Goal: Check status: Check status

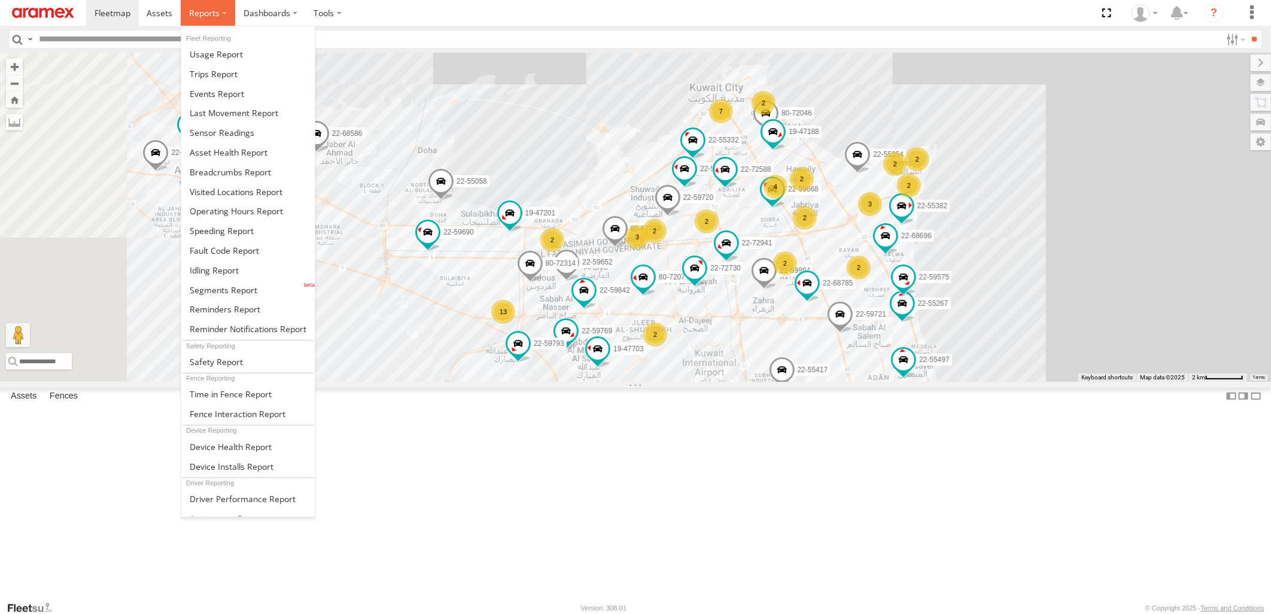
click at [202, 13] on span at bounding box center [204, 12] width 31 height 11
click at [231, 172] on span at bounding box center [230, 171] width 81 height 11
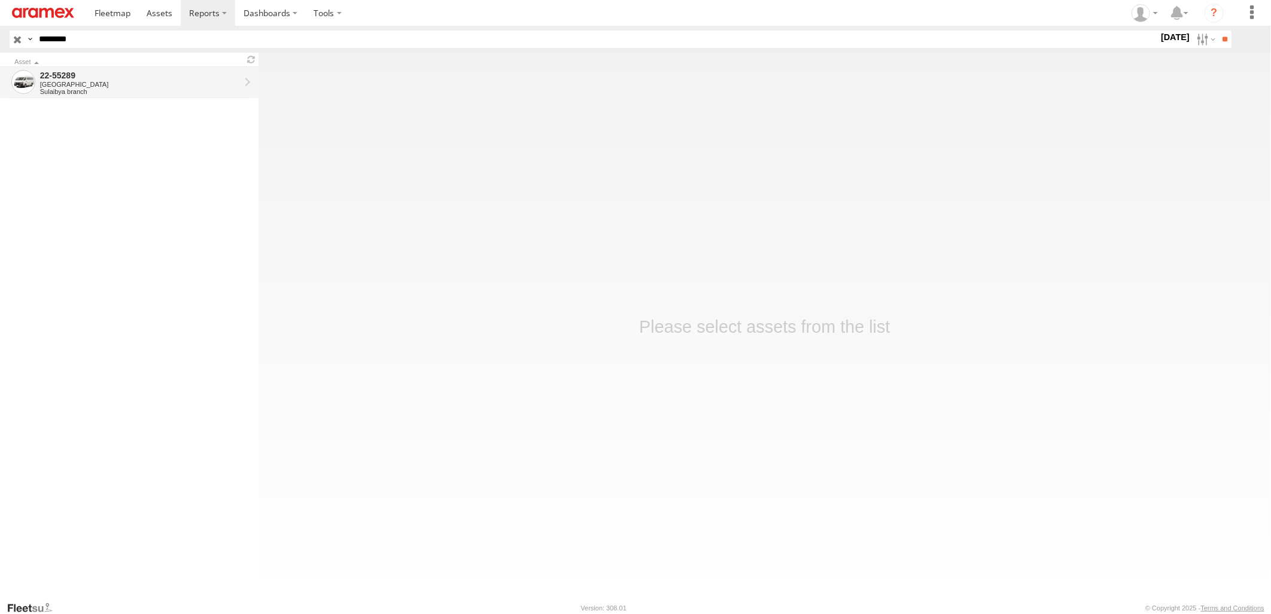
click at [182, 83] on div "[GEOGRAPHIC_DATA]" at bounding box center [140, 84] width 200 height 7
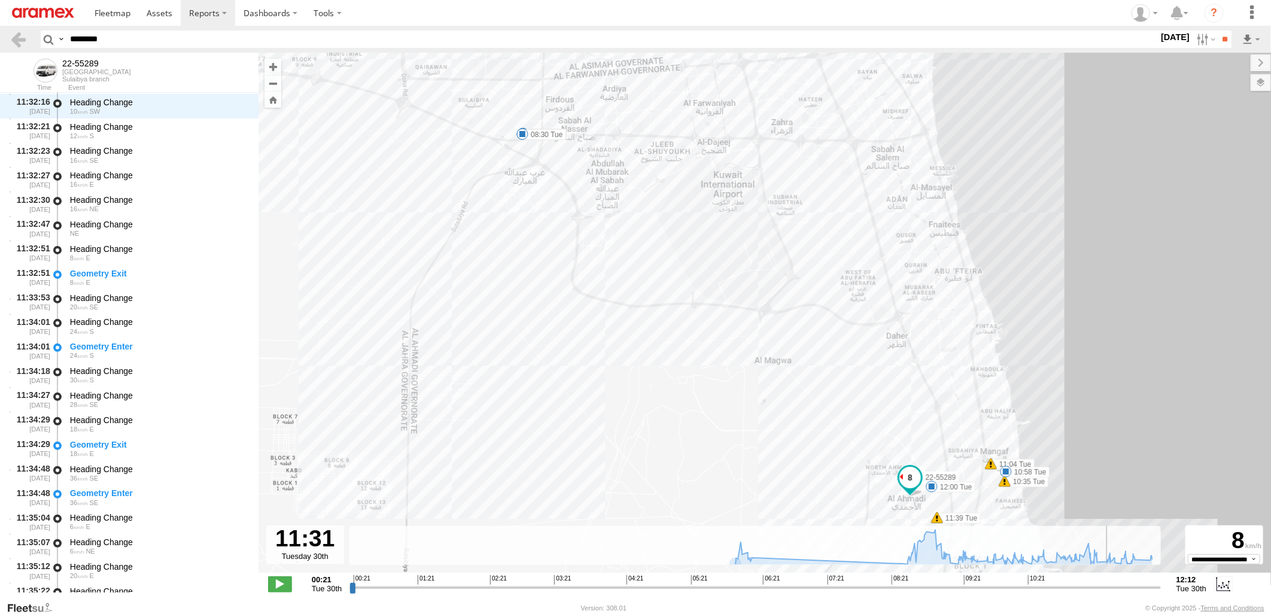
drag, startPoint x: 352, startPoint y: 586, endPoint x: 1110, endPoint y: 577, distance: 758.0
type input "**********"
click at [1110, 581] on input "range" at bounding box center [754, 586] width 811 height 11
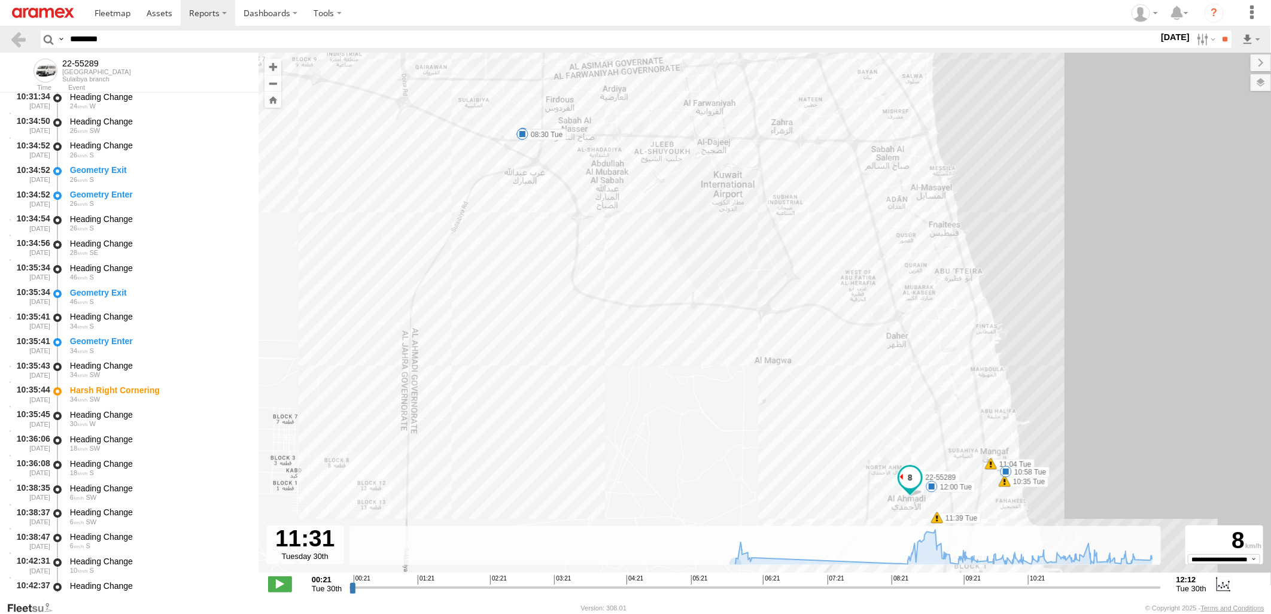
scroll to position [8195, 0]
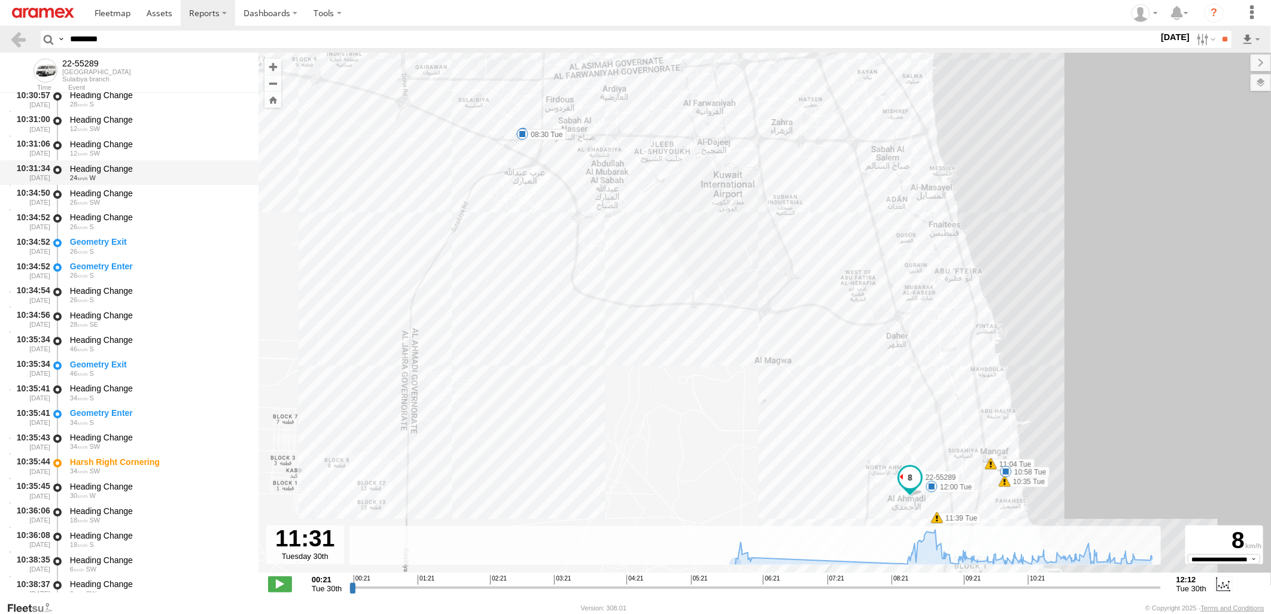
click at [180, 171] on div "Heading Change" at bounding box center [158, 168] width 177 height 11
click at [178, 193] on div "Heading Change" at bounding box center [158, 193] width 177 height 11
click at [178, 214] on div "Heading Change" at bounding box center [158, 217] width 177 height 11
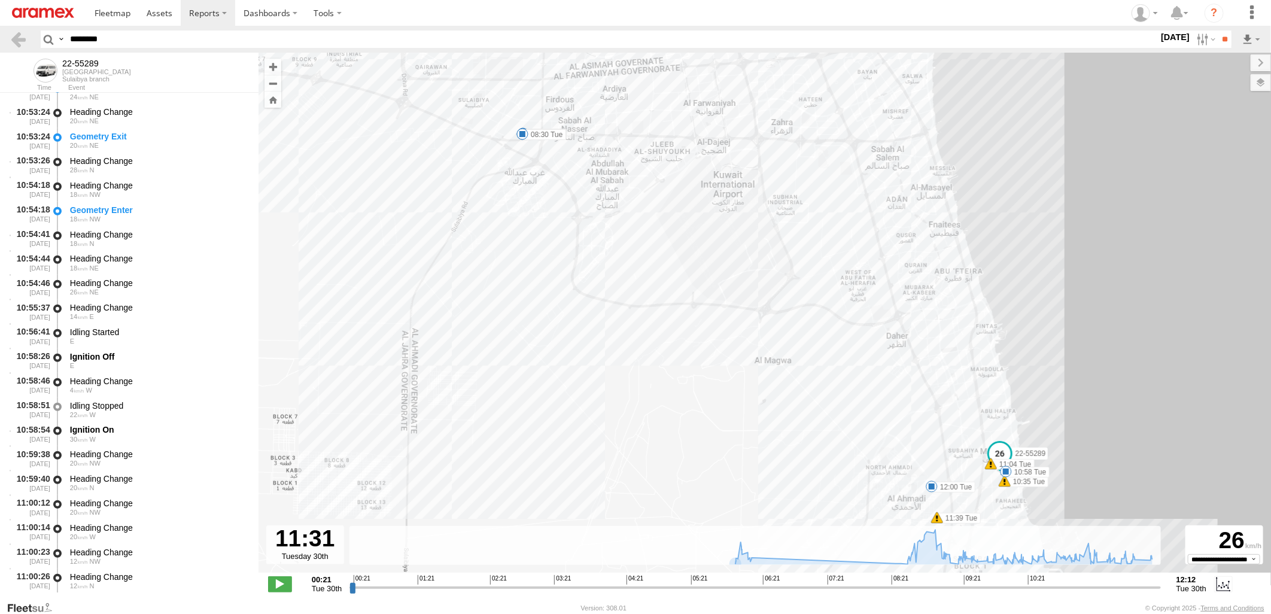
scroll to position [9059, 0]
click at [187, 303] on div "Idling Started" at bounding box center [158, 306] width 177 height 11
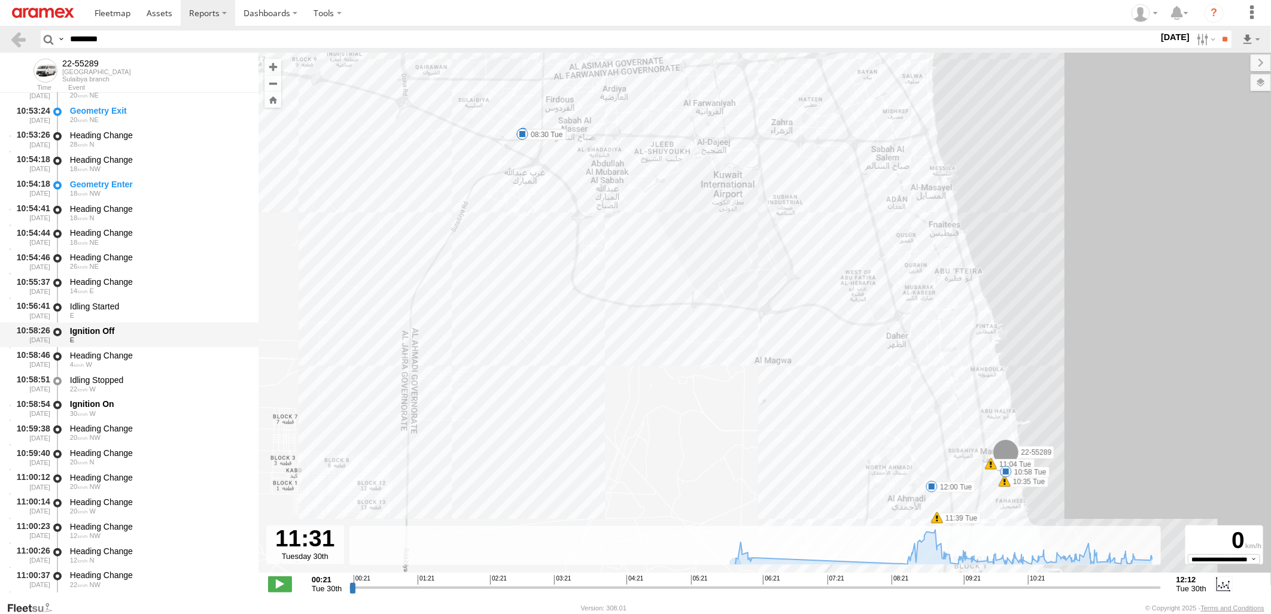
click at [174, 330] on div "Ignition Off" at bounding box center [158, 330] width 177 height 11
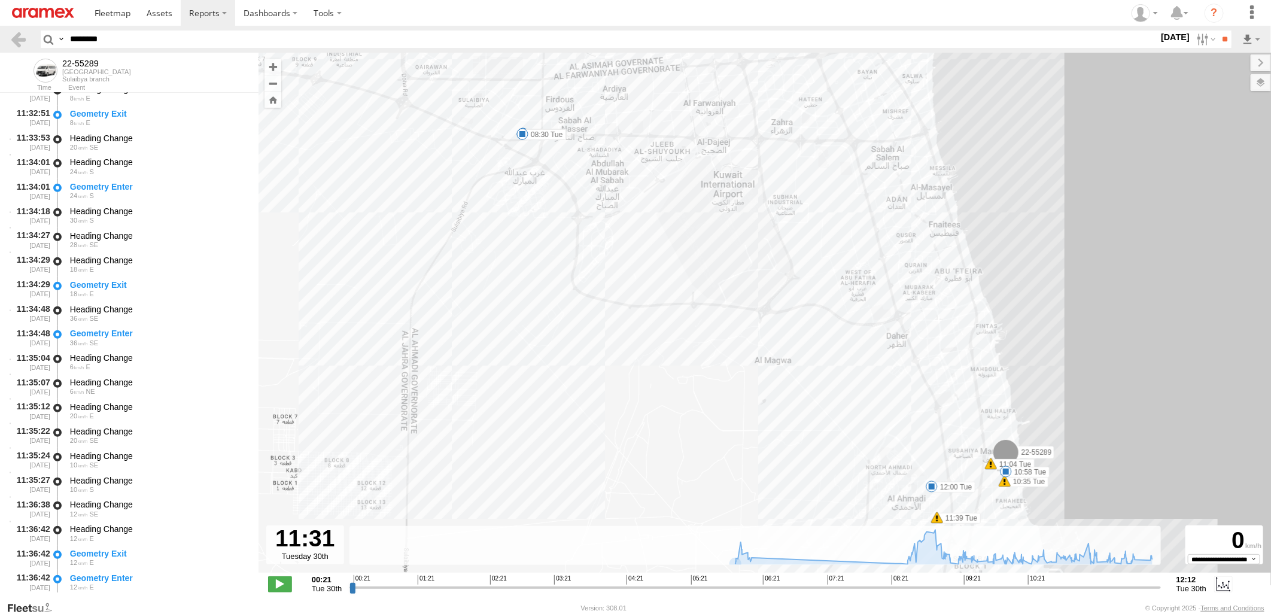
scroll to position [11785, 0]
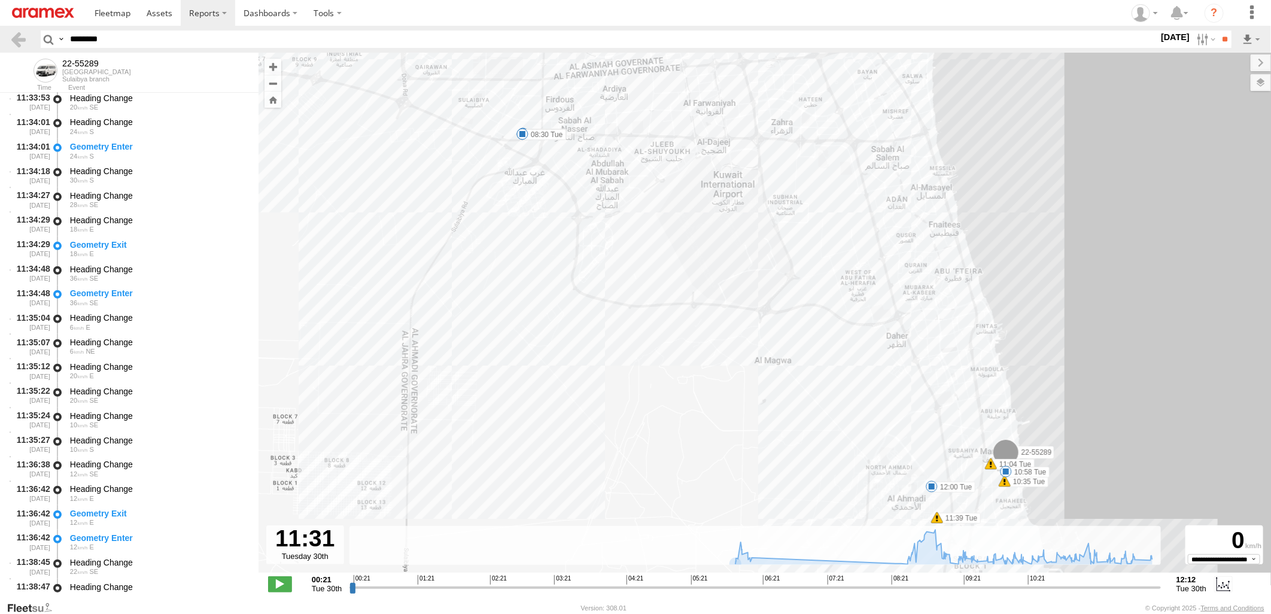
click at [1005, 471] on span at bounding box center [1006, 471] width 12 height 12
click at [1147, 430] on div "22-55289 06:18 Tue 08:25 Tue 08:30 Tue 10:35 Tue 10:58 Tue 11:04 Tue 11:39 Tue …" at bounding box center [764, 319] width 1012 height 532
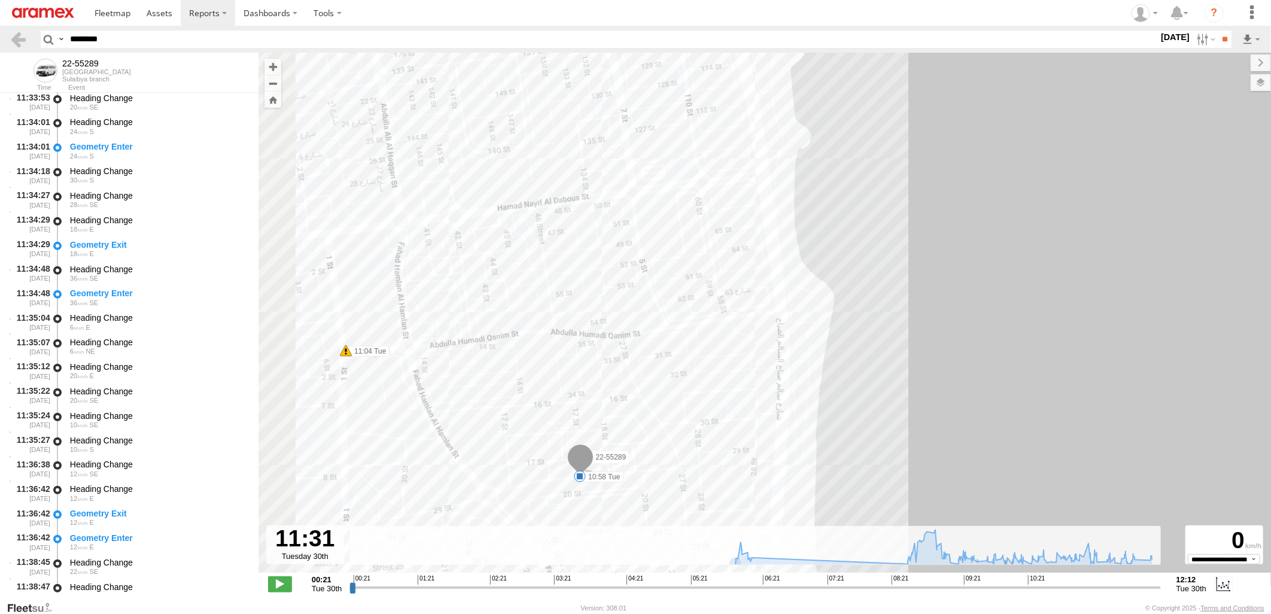
drag, startPoint x: 833, startPoint y: 455, endPoint x: 995, endPoint y: 259, distance: 254.1
click at [995, 259] on div "22-55289 06:18 Tue 08:25 Tue 08:30 Tue 10:35 Tue 10:58 Tue 11:04 Tue 11:39 Tue …" at bounding box center [764, 319] width 1012 height 532
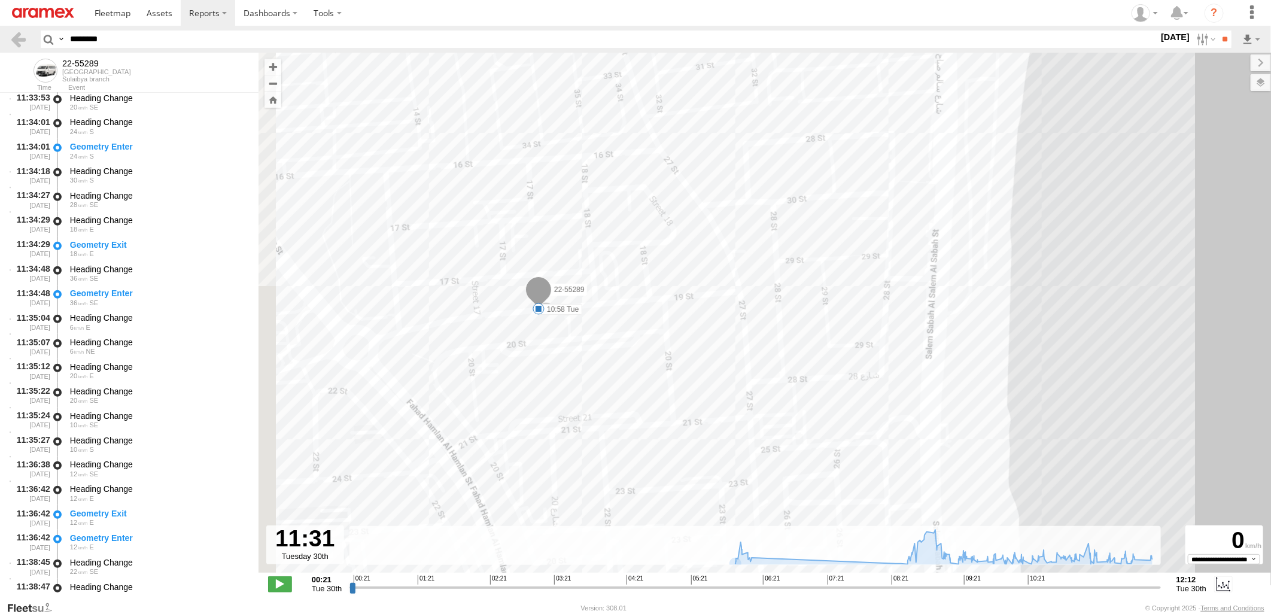
drag, startPoint x: 663, startPoint y: 386, endPoint x: 833, endPoint y: 339, distance: 177.1
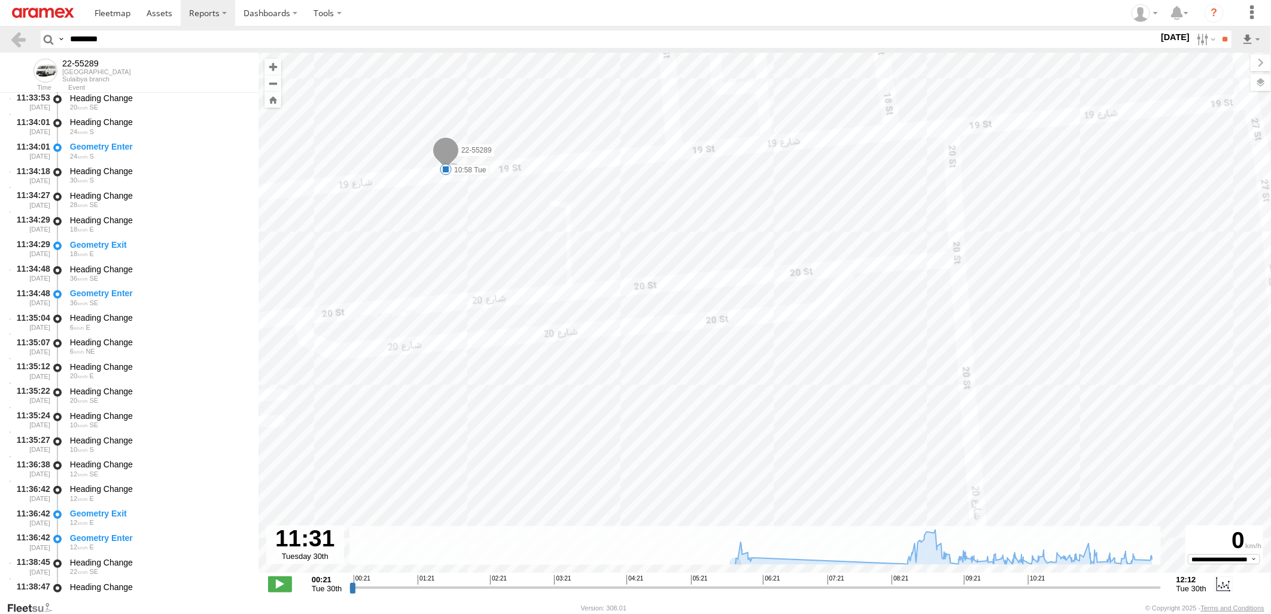
click at [444, 170] on span at bounding box center [446, 169] width 12 height 12
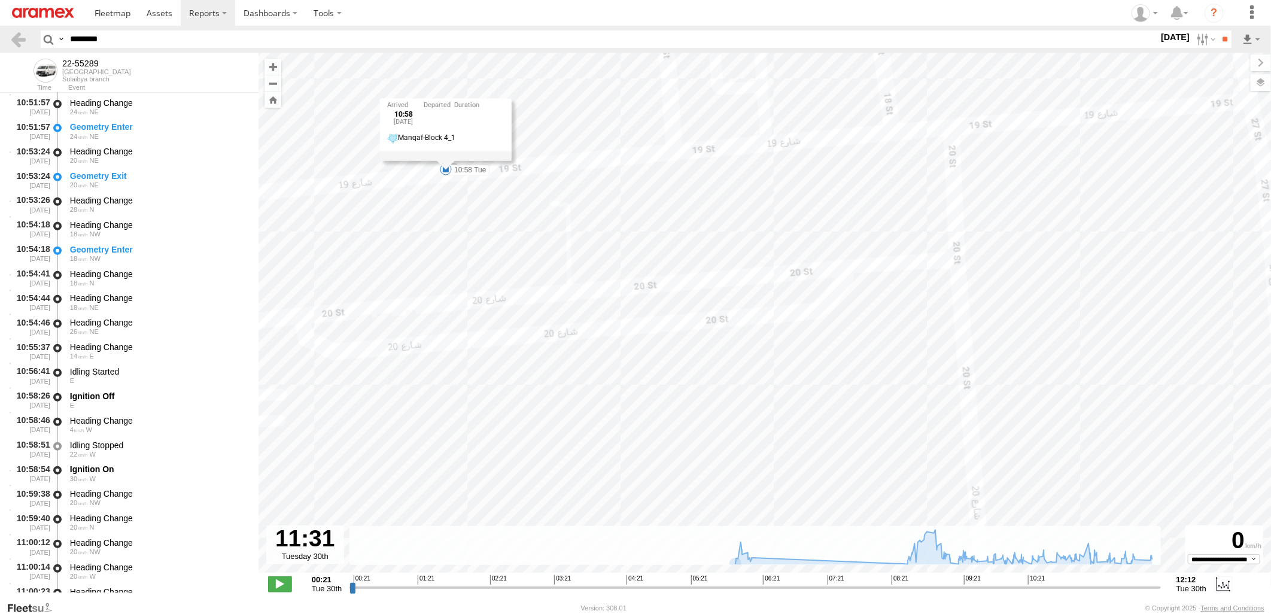
scroll to position [8993, 0]
click at [163, 397] on div "Ignition Off" at bounding box center [158, 396] width 177 height 11
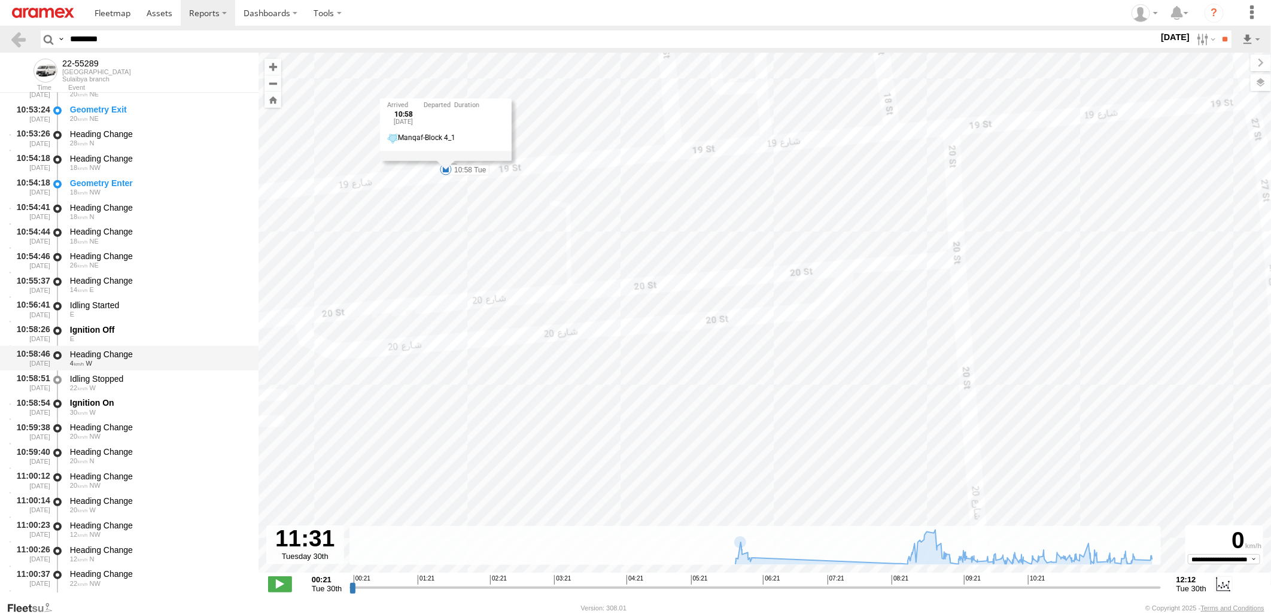
scroll to position [9060, 0]
click at [1265, 77] on label at bounding box center [1249, 82] width 44 height 17
click at [0, 0] on label at bounding box center [0, 0] width 0 height 0
click at [0, 0] on span "Satellite + Roadmap" at bounding box center [0, 0] width 0 height 0
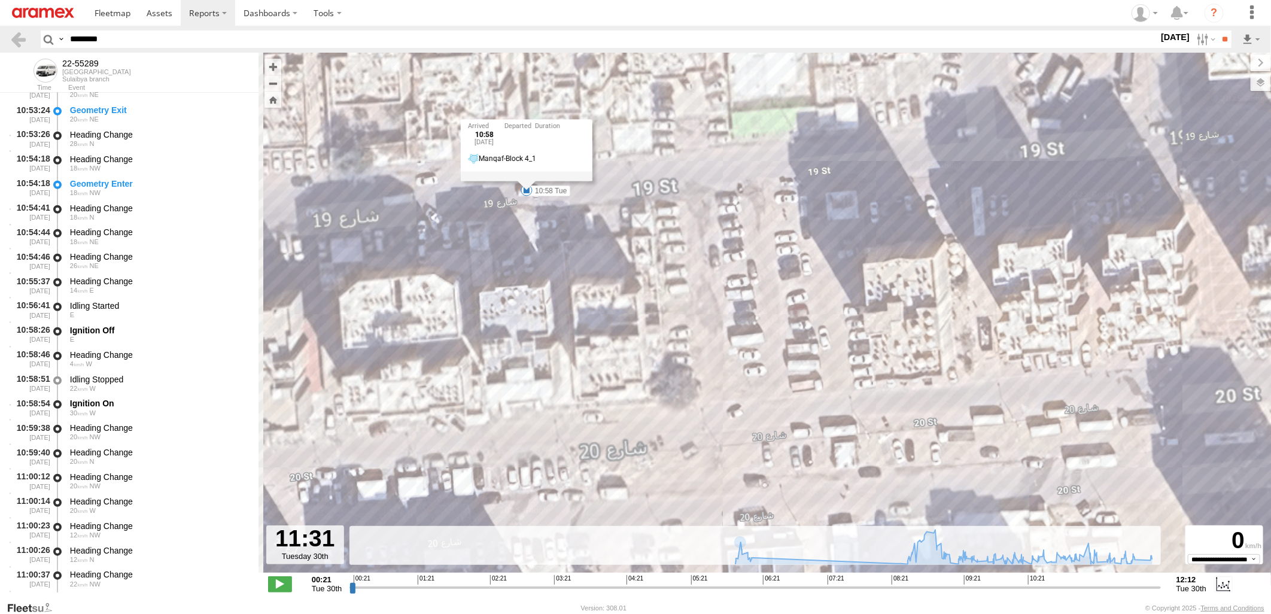
drag, startPoint x: 434, startPoint y: 196, endPoint x: 529, endPoint y: 235, distance: 102.8
click at [529, 235] on div "22-55289 06:18 Tue 08:25 Tue 08:30 Tue 10:35 Tue 10:58 Tue 11:04 Tue 11:39 Tue …" at bounding box center [764, 319] width 1012 height 532
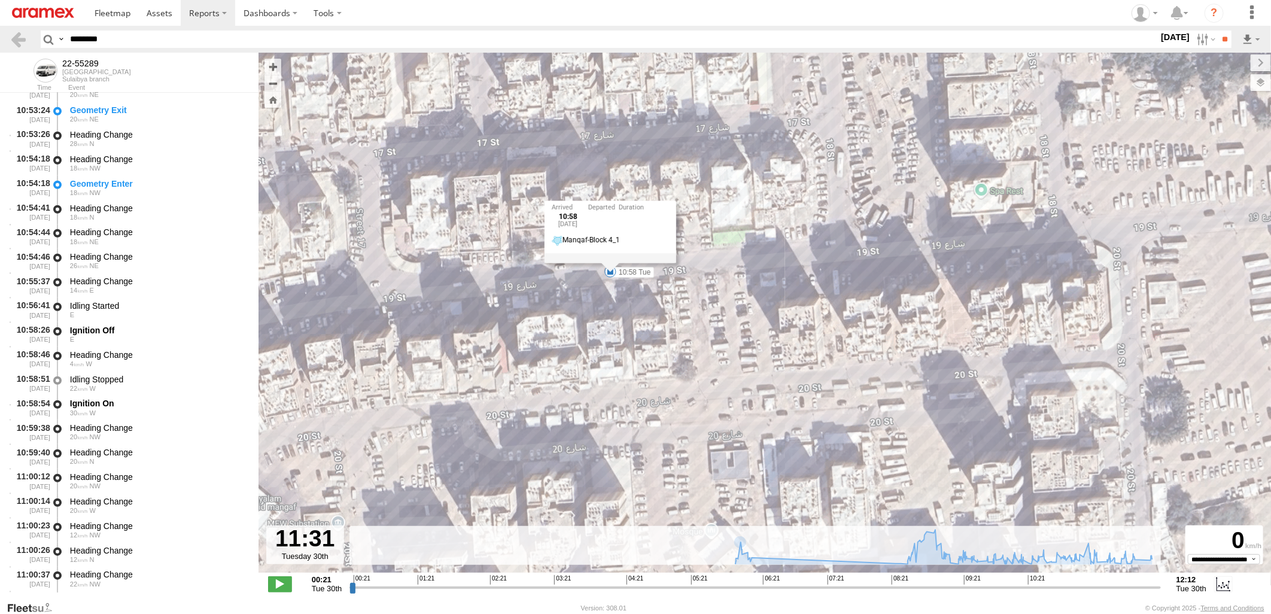
drag, startPoint x: 617, startPoint y: 293, endPoint x: 659, endPoint y: 367, distance: 85.2
click at [659, 367] on div "22-55289 06:18 Tue 08:25 Tue 08:30 Tue 10:35 Tue 10:58 Tue 11:04 Tue 11:39 Tue …" at bounding box center [764, 319] width 1012 height 532
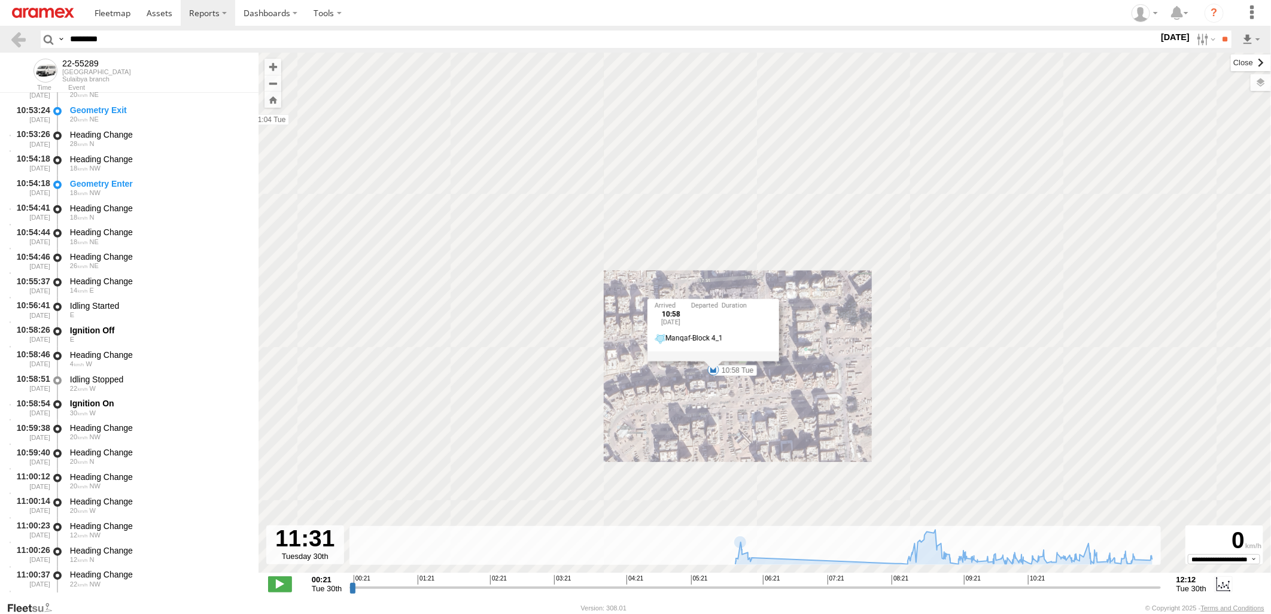
click at [1231, 62] on label at bounding box center [1251, 62] width 40 height 17
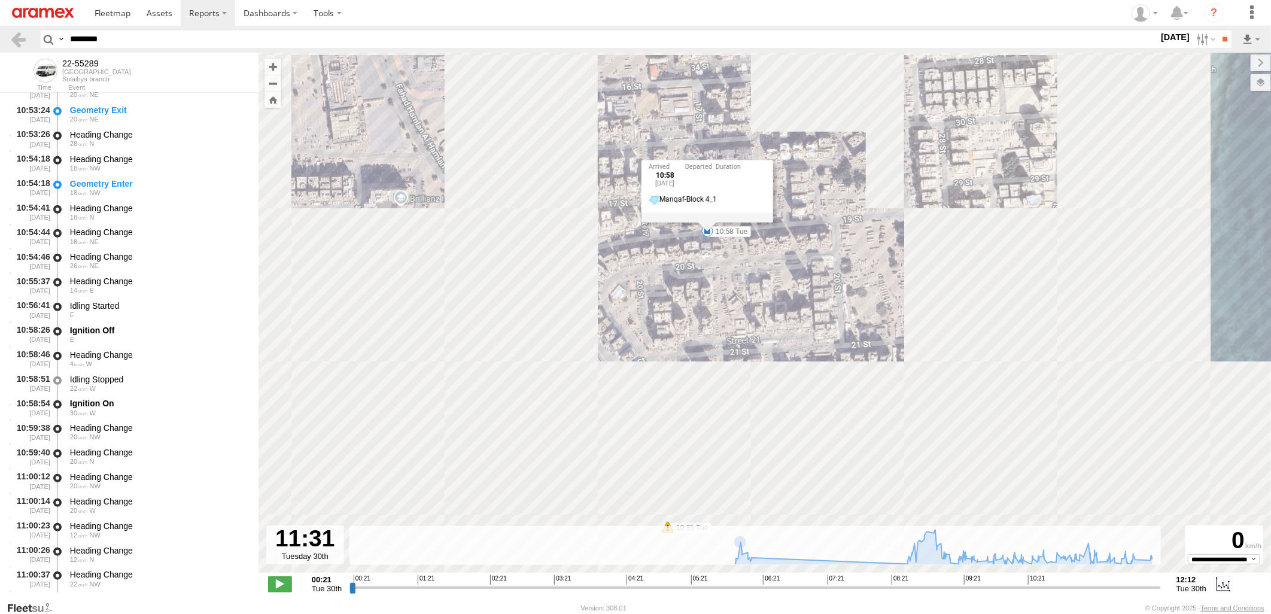
drag, startPoint x: 834, startPoint y: 432, endPoint x: 828, endPoint y: 276, distance: 156.3
click at [828, 276] on div "22-55289 06:18 Tue 08:25 Tue 08:30 Tue 10:35 Tue 10:58 Tue 11:04 Tue 11:39 Tue …" at bounding box center [764, 319] width 1012 height 532
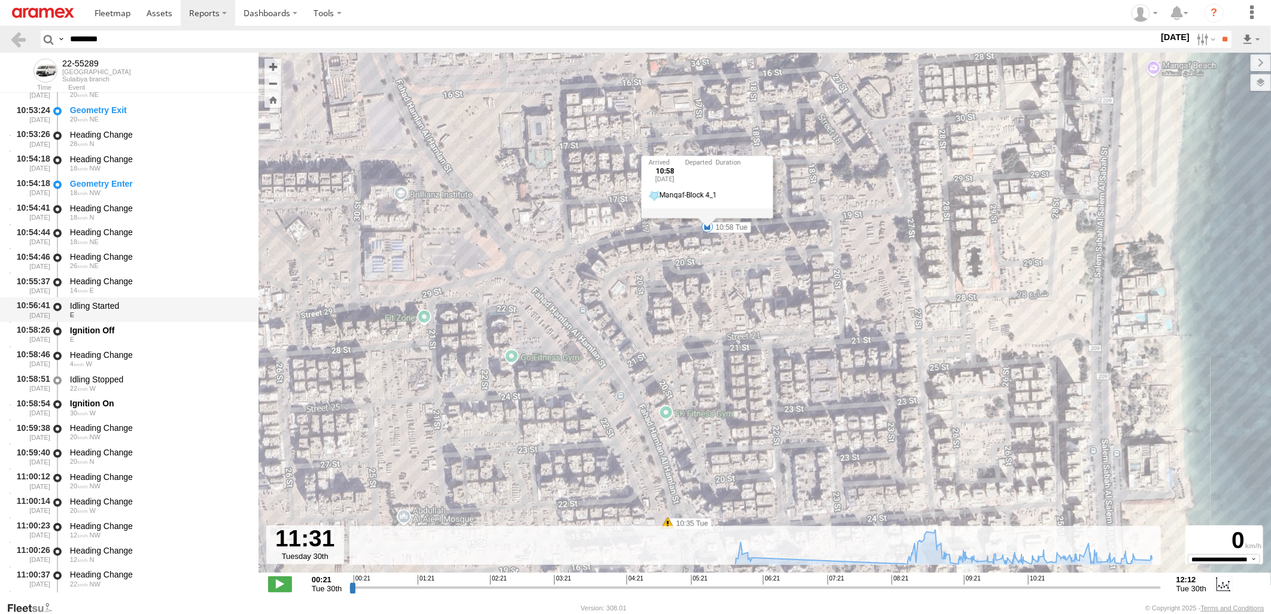
click at [166, 301] on div "Idling Started" at bounding box center [158, 305] width 177 height 11
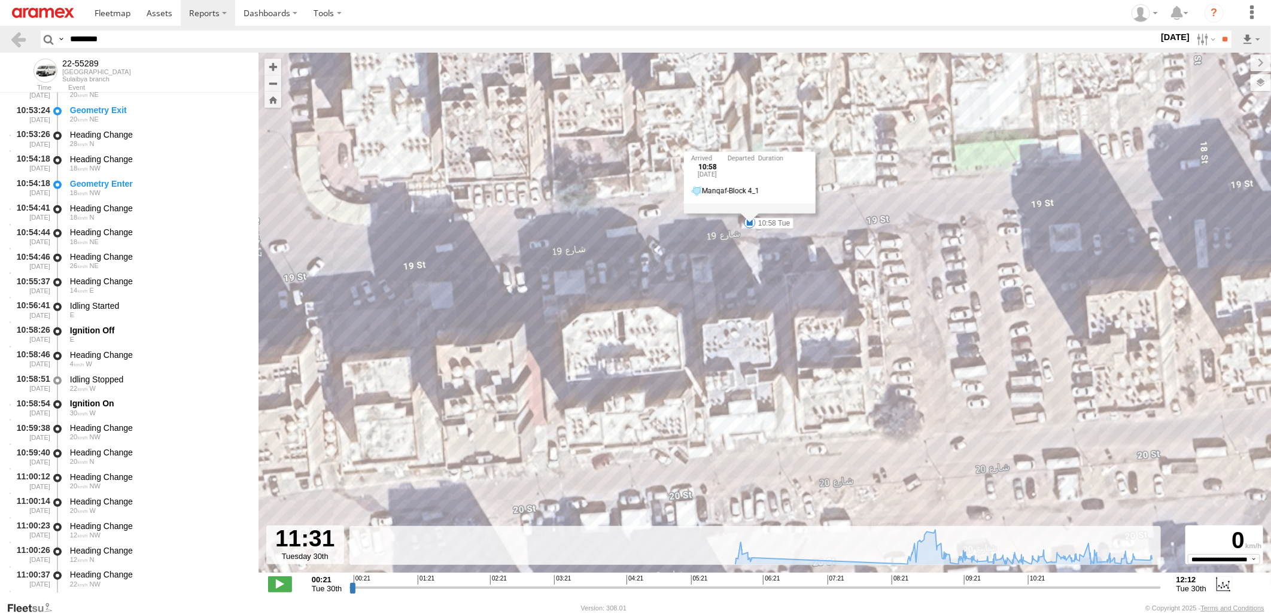
drag, startPoint x: 745, startPoint y: 232, endPoint x: 778, endPoint y: 313, distance: 87.8
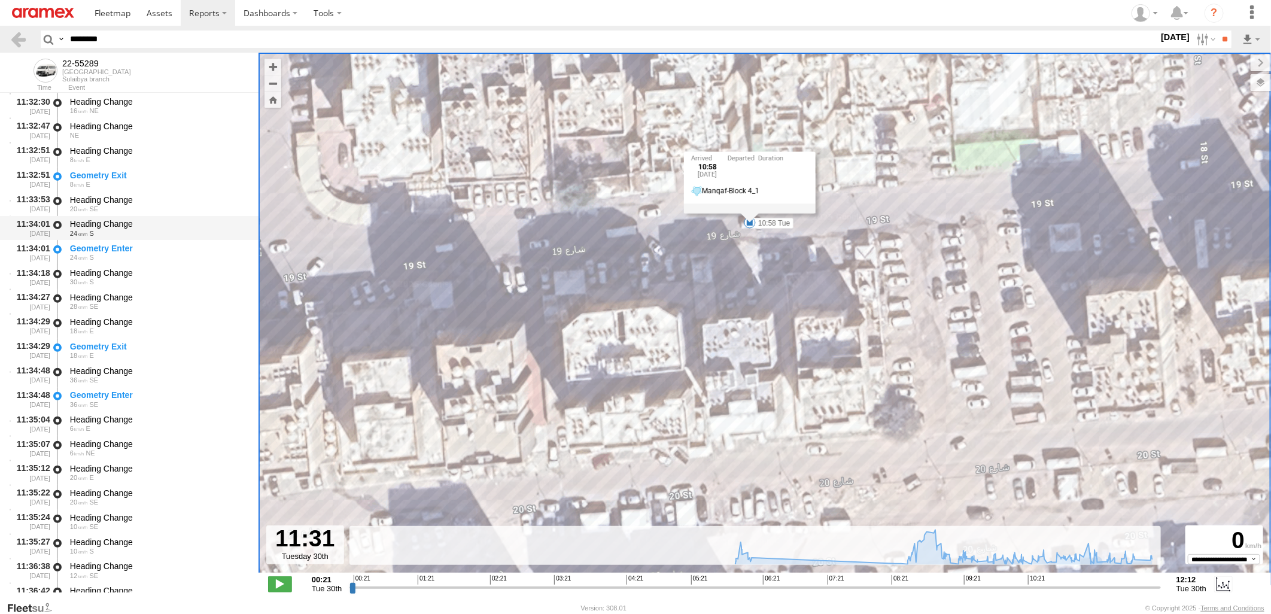
scroll to position [11654, 0]
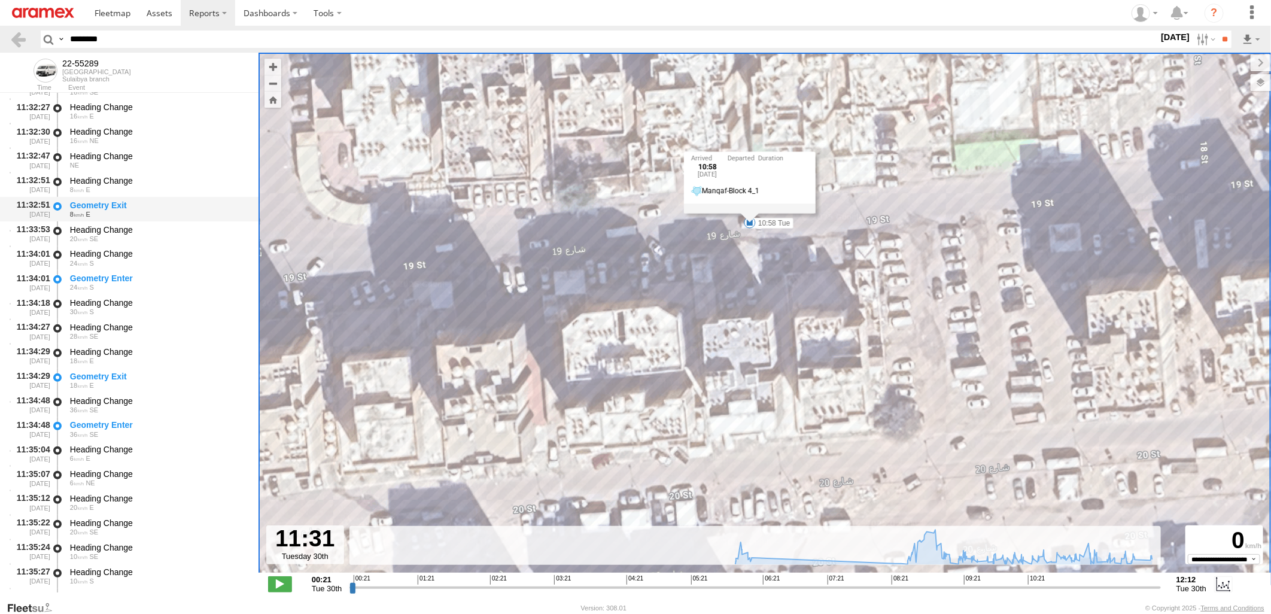
click at [159, 202] on div "Geometry Exit" at bounding box center [158, 205] width 177 height 11
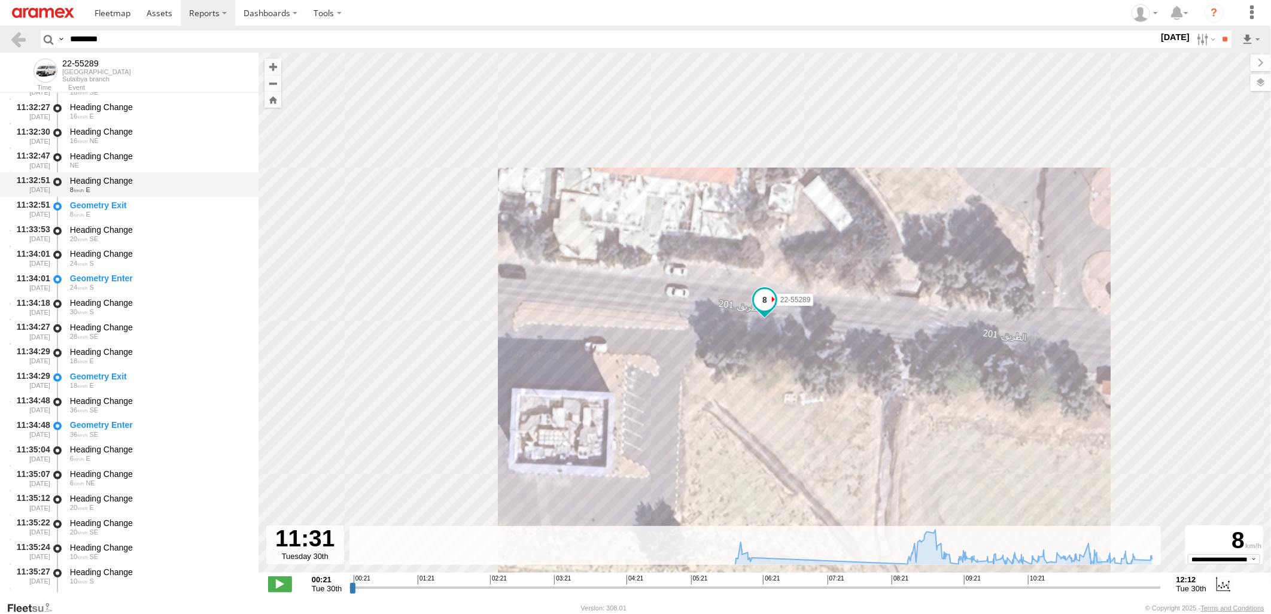
click at [163, 182] on div "Heading Change" at bounding box center [158, 180] width 177 height 11
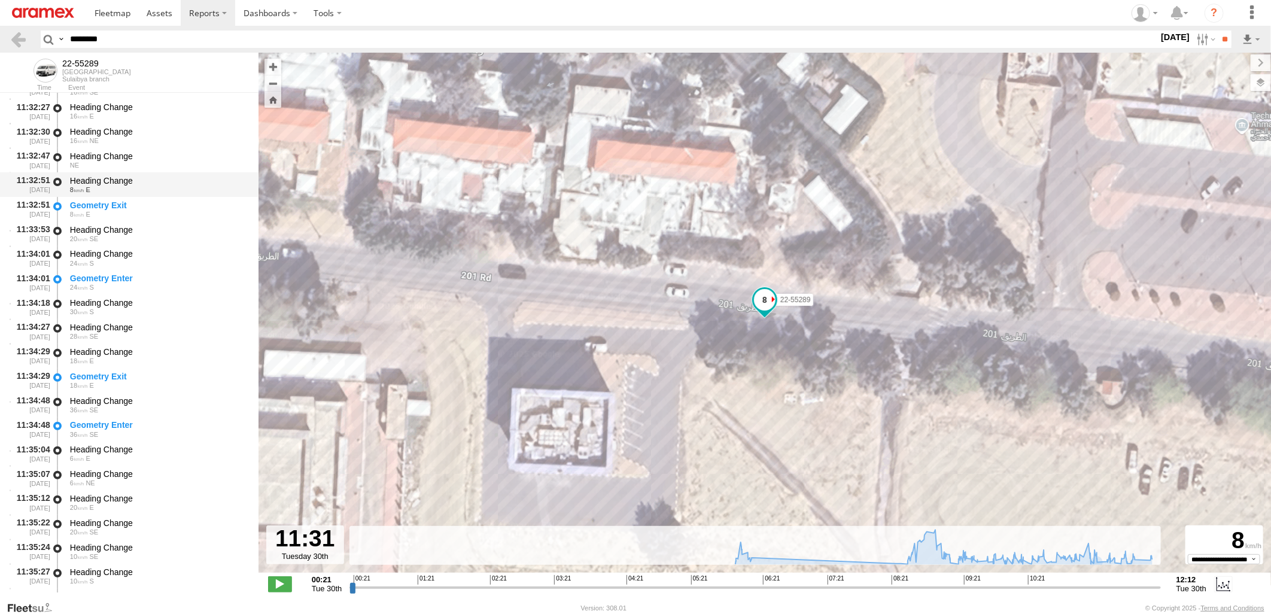
click at [163, 182] on div "Heading Change" at bounding box center [158, 180] width 177 height 11
click at [165, 160] on div "Heading Change" at bounding box center [158, 156] width 177 height 11
click at [164, 130] on div "Heading Change" at bounding box center [158, 131] width 177 height 11
click at [165, 112] on div "16 E" at bounding box center [158, 115] width 177 height 7
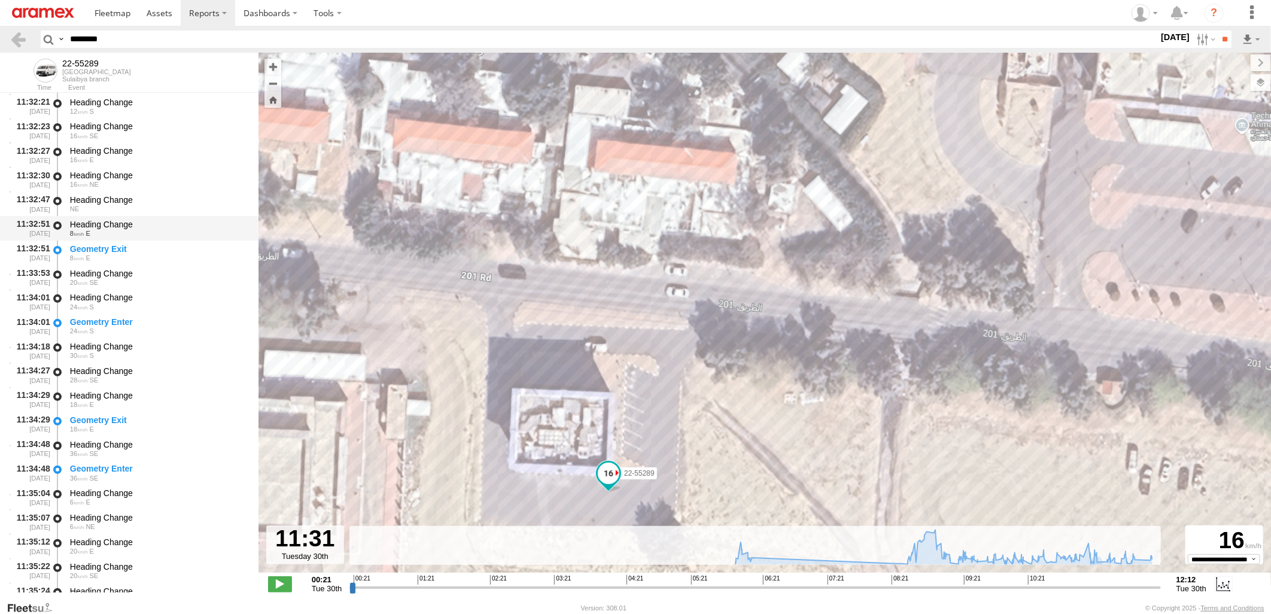
scroll to position [11587, 0]
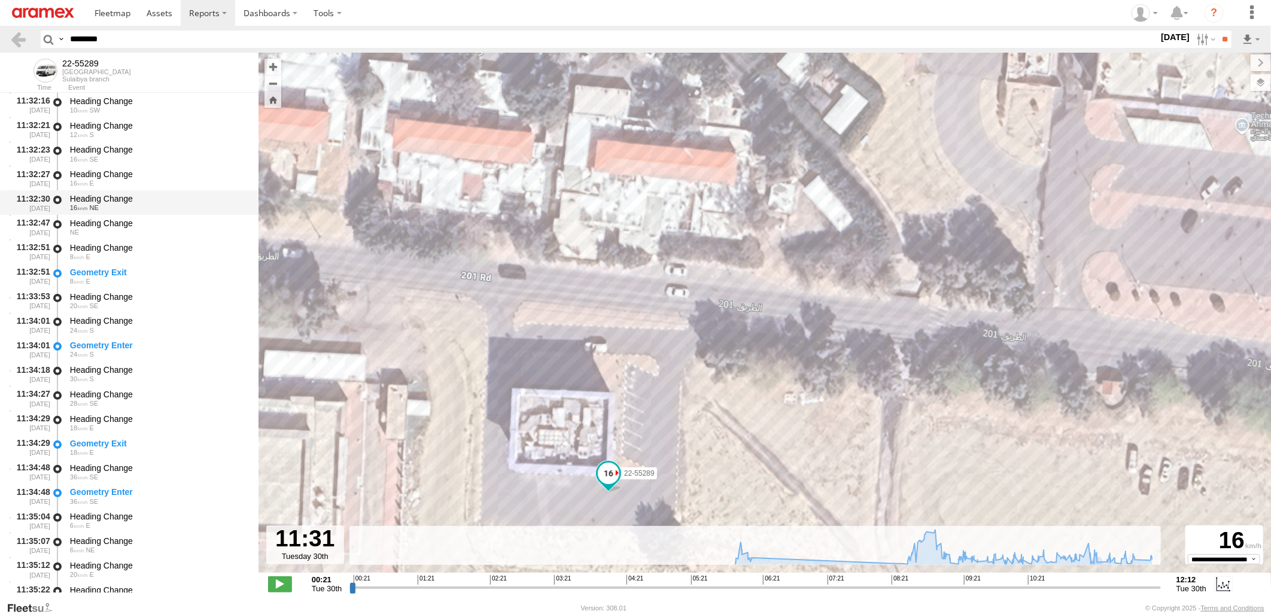
click at [168, 193] on div "Heading Change" at bounding box center [158, 198] width 177 height 11
click at [169, 175] on div "Heading Change" at bounding box center [158, 174] width 177 height 11
click at [171, 152] on div "Heading Change" at bounding box center [158, 149] width 177 height 11
click at [173, 120] on div "Heading Change" at bounding box center [158, 125] width 177 height 11
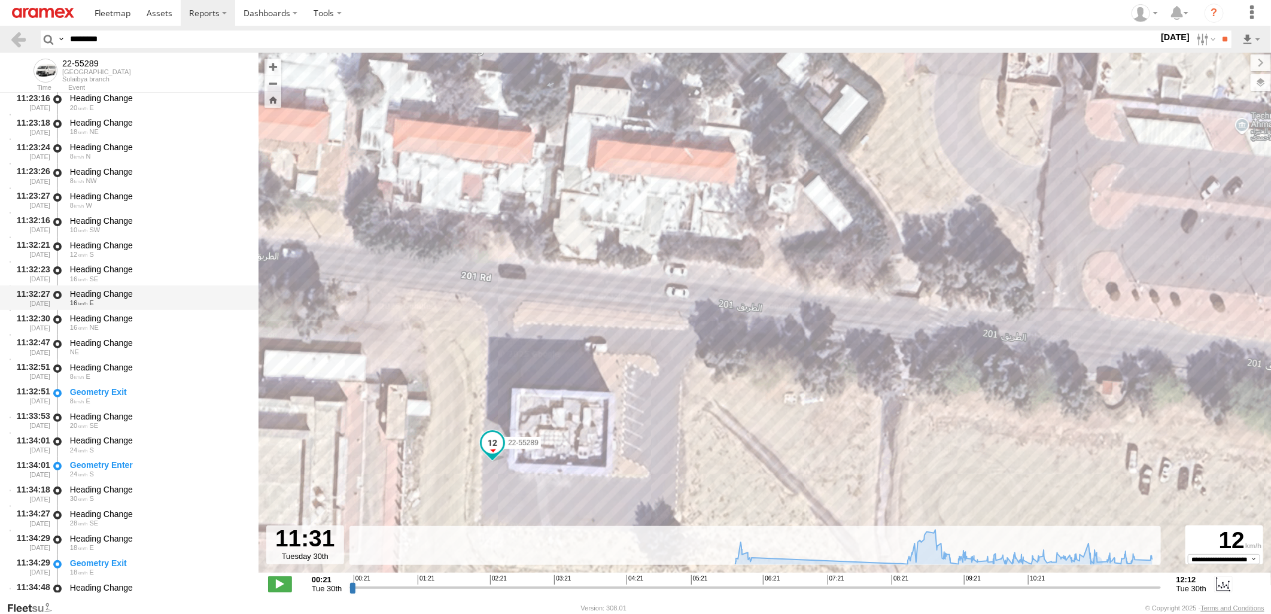
scroll to position [11454, 0]
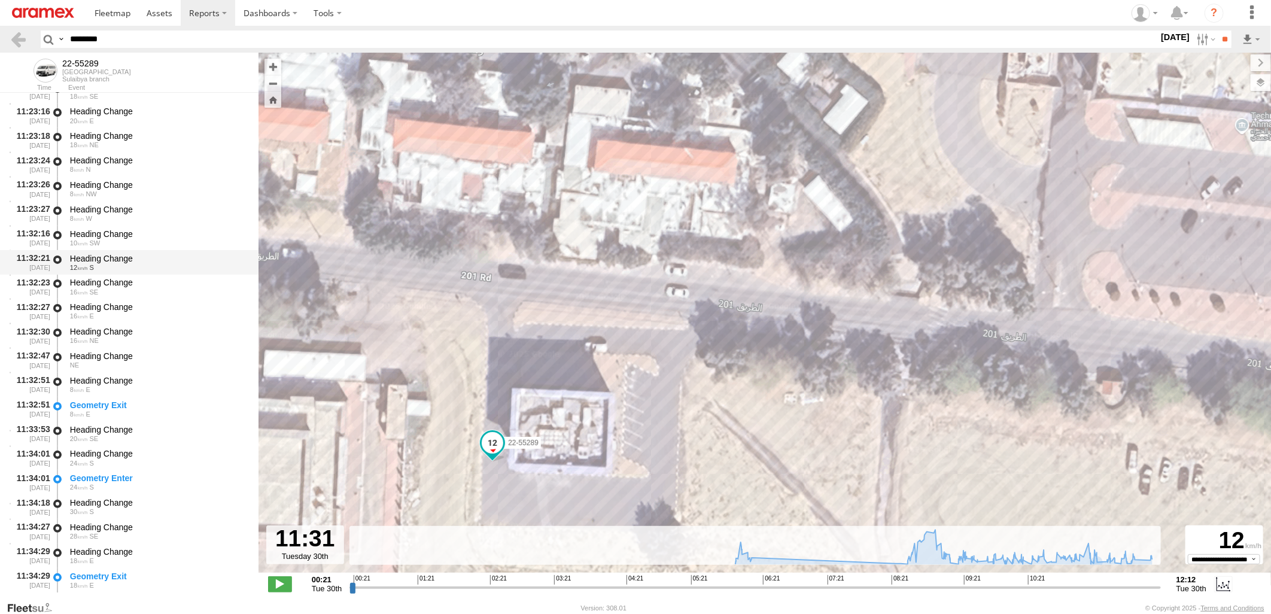
click at [150, 253] on div "Heading Change" at bounding box center [158, 258] width 177 height 11
click at [154, 202] on div "Heading Change 8 W" at bounding box center [158, 213] width 181 height 22
click at [160, 162] on div "Heading Change" at bounding box center [158, 160] width 177 height 11
click at [148, 202] on div "Heading Change 8 W" at bounding box center [158, 213] width 181 height 22
click at [148, 218] on div "8 W" at bounding box center [158, 218] width 177 height 7
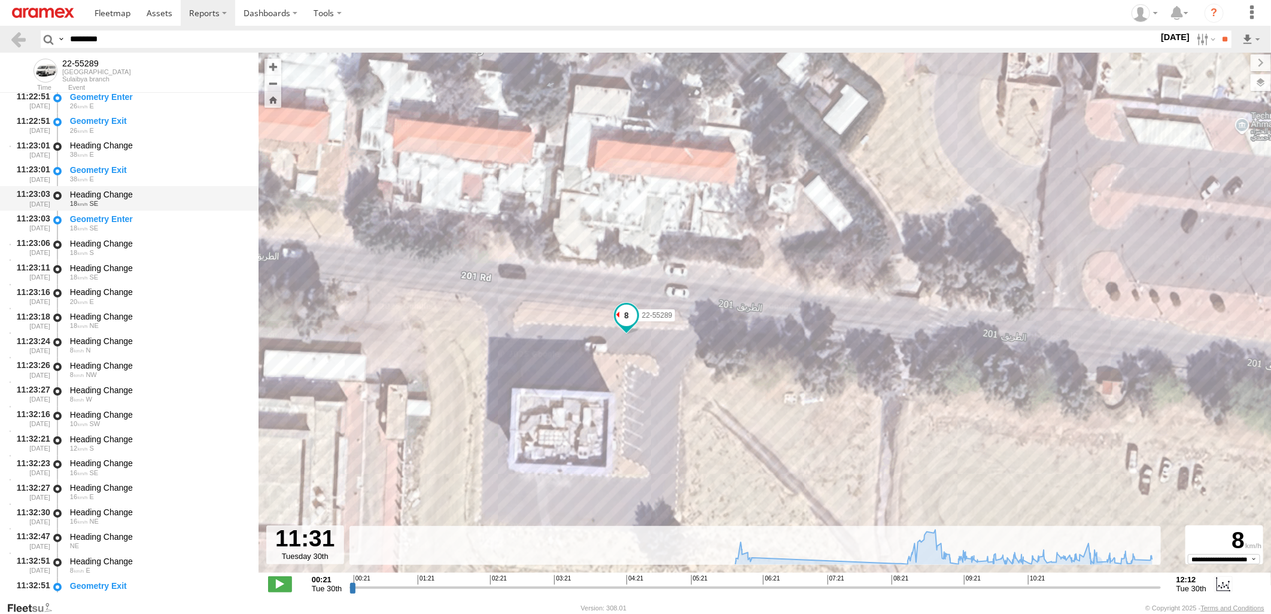
scroll to position [11255, 0]
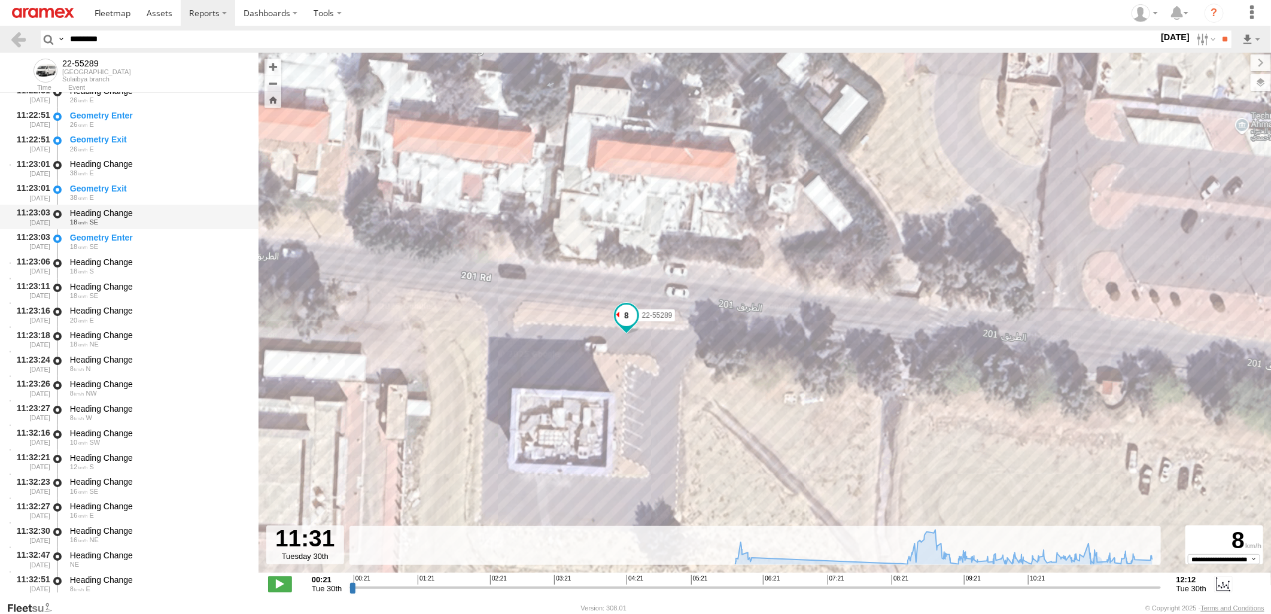
click at [164, 218] on div "18 SE" at bounding box center [158, 221] width 177 height 7
click at [165, 178] on div "Heading Change 38 E" at bounding box center [158, 168] width 181 height 22
click at [163, 202] on div "Geometry Exit 38 E" at bounding box center [158, 192] width 181 height 22
click at [160, 215] on div "Heading Change" at bounding box center [158, 213] width 177 height 11
click at [159, 235] on div "Geometry Enter" at bounding box center [158, 237] width 177 height 11
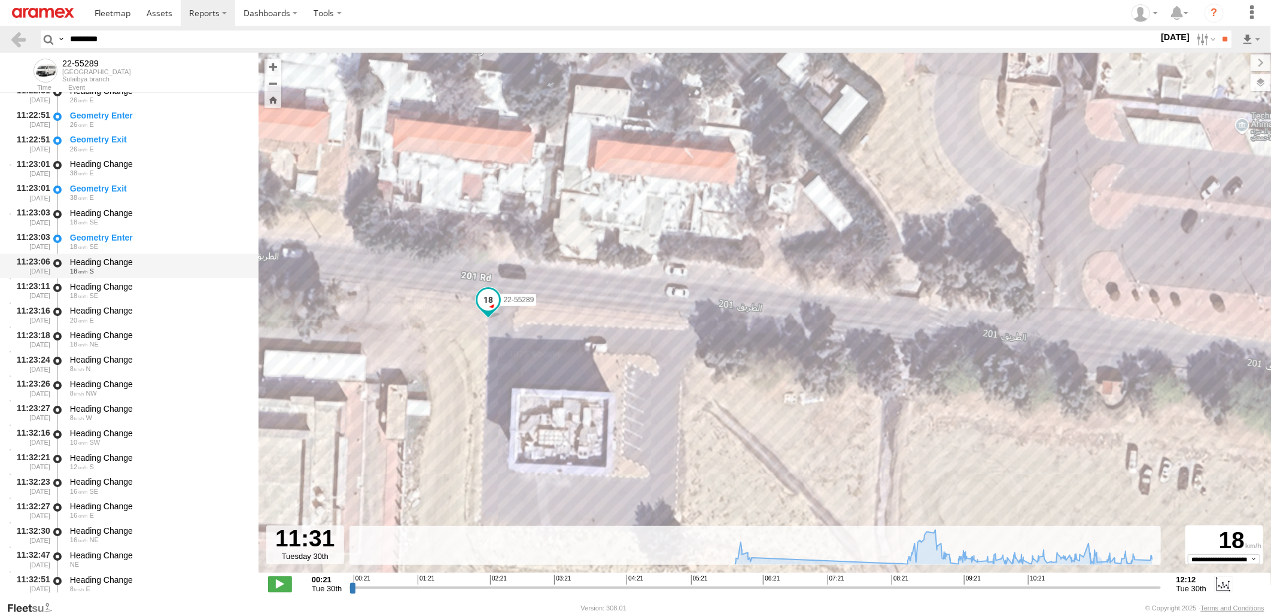
click at [159, 261] on div "Heading Change" at bounding box center [158, 262] width 177 height 11
click at [158, 265] on div "Heading Change" at bounding box center [158, 262] width 177 height 11
click at [160, 285] on div "Heading Change" at bounding box center [158, 286] width 177 height 11
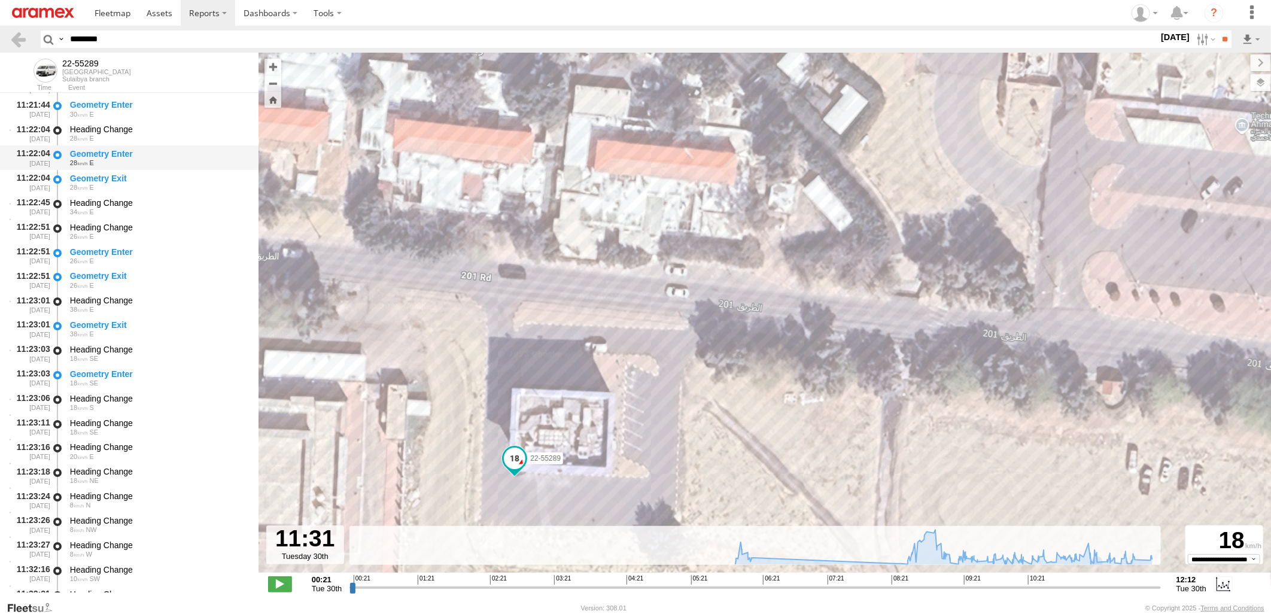
scroll to position [11122, 0]
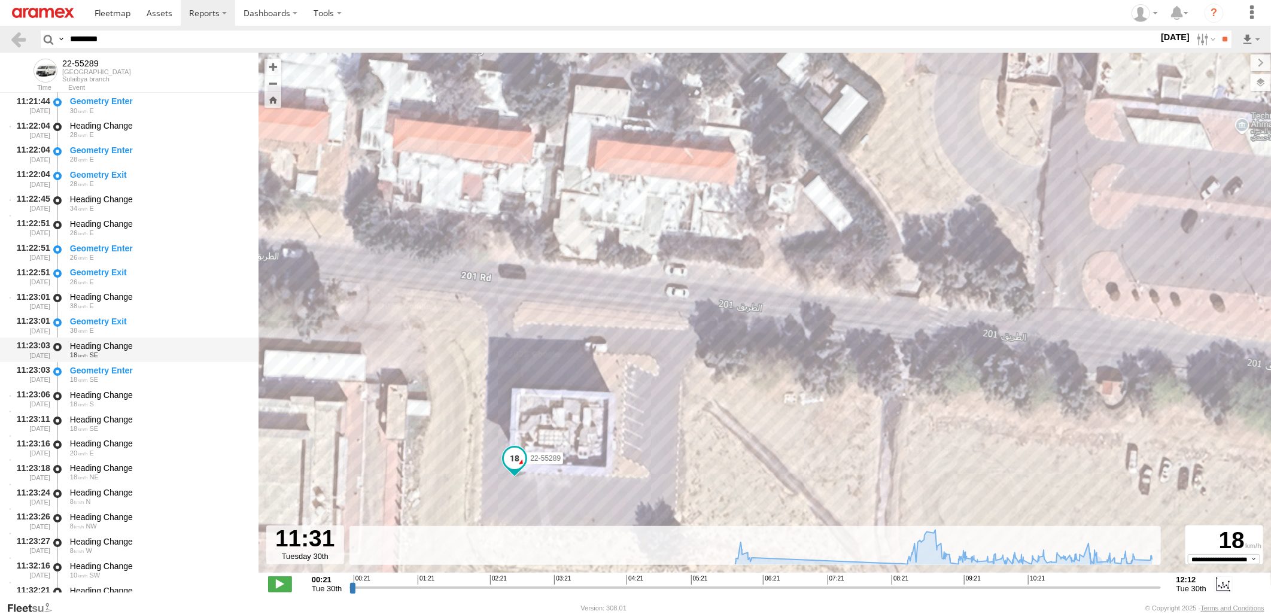
click at [164, 342] on div "Heading Change" at bounding box center [158, 345] width 177 height 11
click at [159, 365] on div "Geometry Enter" at bounding box center [158, 370] width 177 height 11
click at [162, 416] on div "Heading Change" at bounding box center [158, 419] width 177 height 11
click at [162, 453] on div "20 E" at bounding box center [158, 452] width 177 height 7
click at [159, 470] on div "Heading Change" at bounding box center [158, 467] width 177 height 11
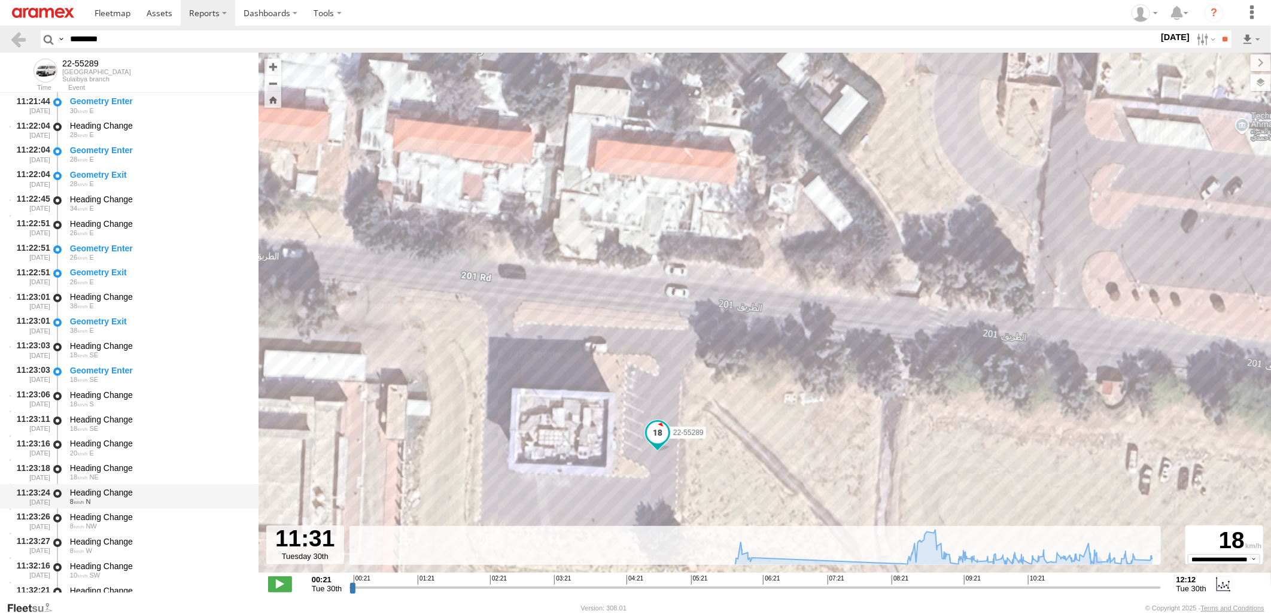
click at [158, 489] on div "Heading Change" at bounding box center [158, 492] width 177 height 11
click at [158, 517] on div "Heading Change" at bounding box center [158, 517] width 177 height 11
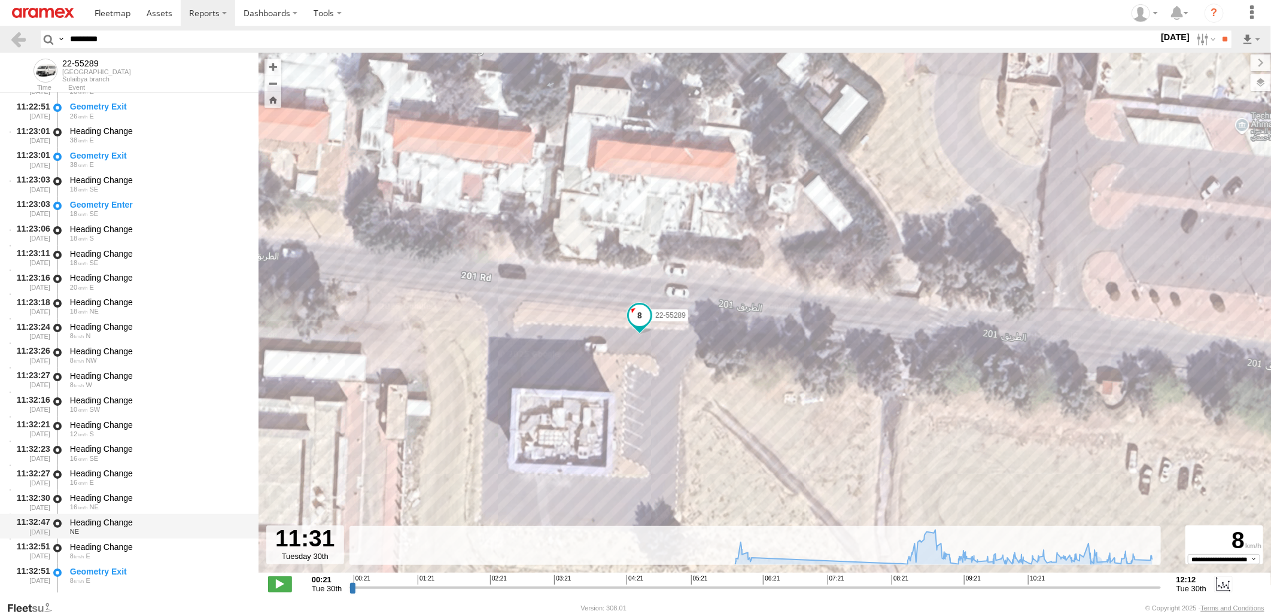
scroll to position [11321, 0]
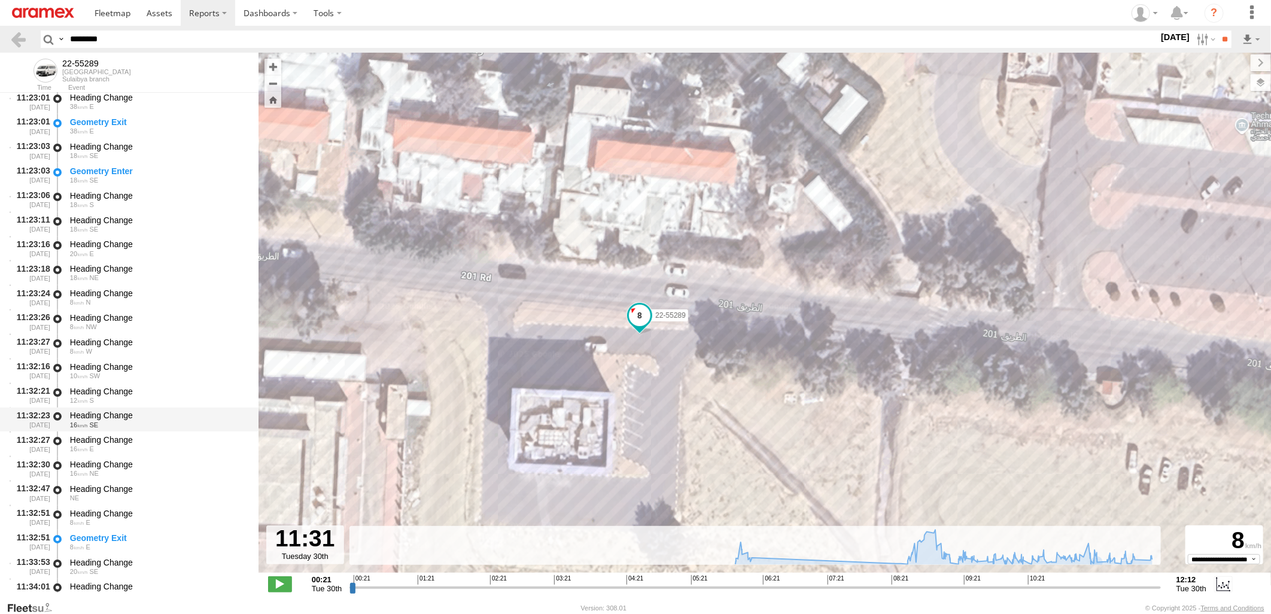
click at [159, 427] on div "16 SE" at bounding box center [158, 424] width 177 height 7
click at [159, 440] on div "Heading Change" at bounding box center [158, 439] width 177 height 11
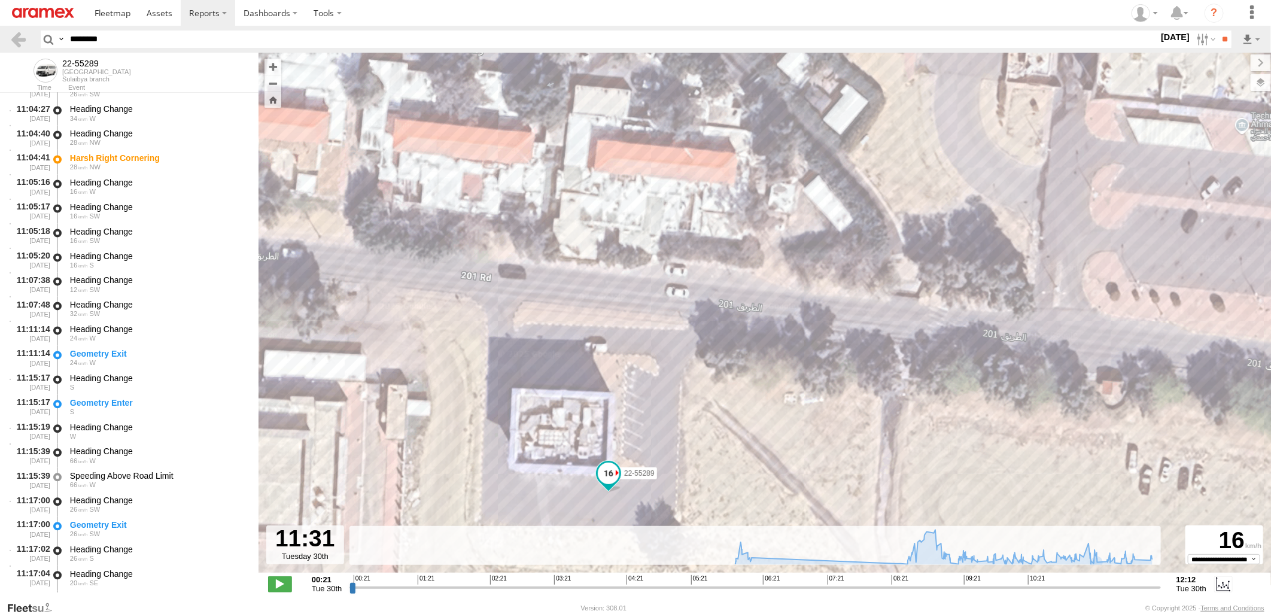
scroll to position [9991, 0]
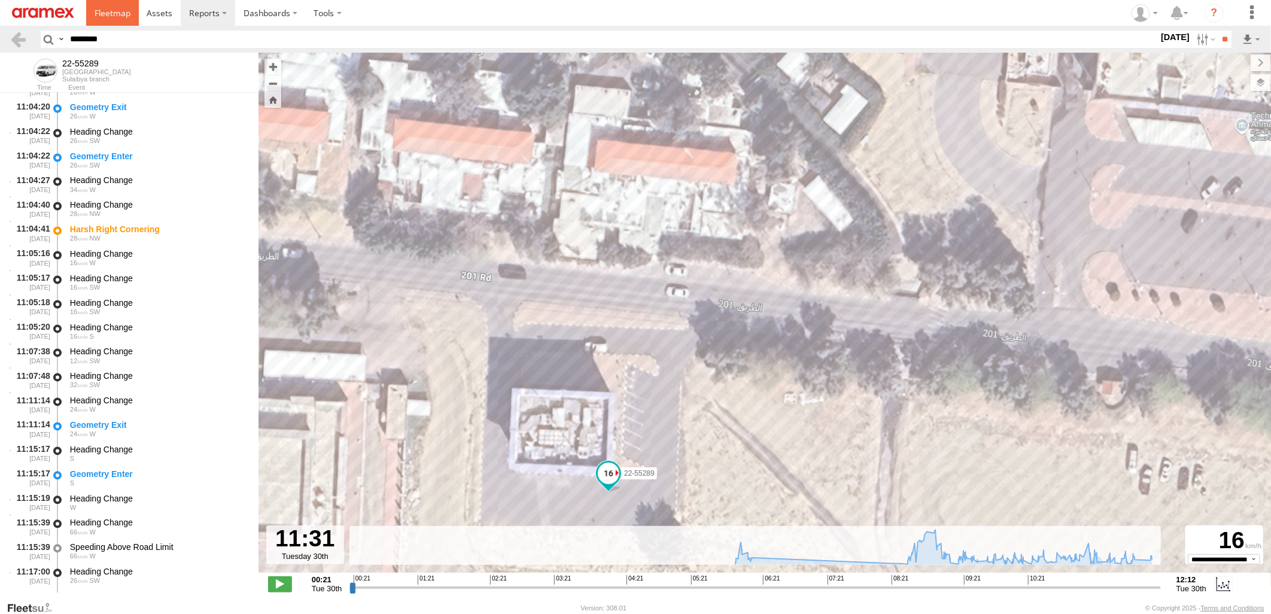
click at [118, 13] on span at bounding box center [113, 12] width 36 height 11
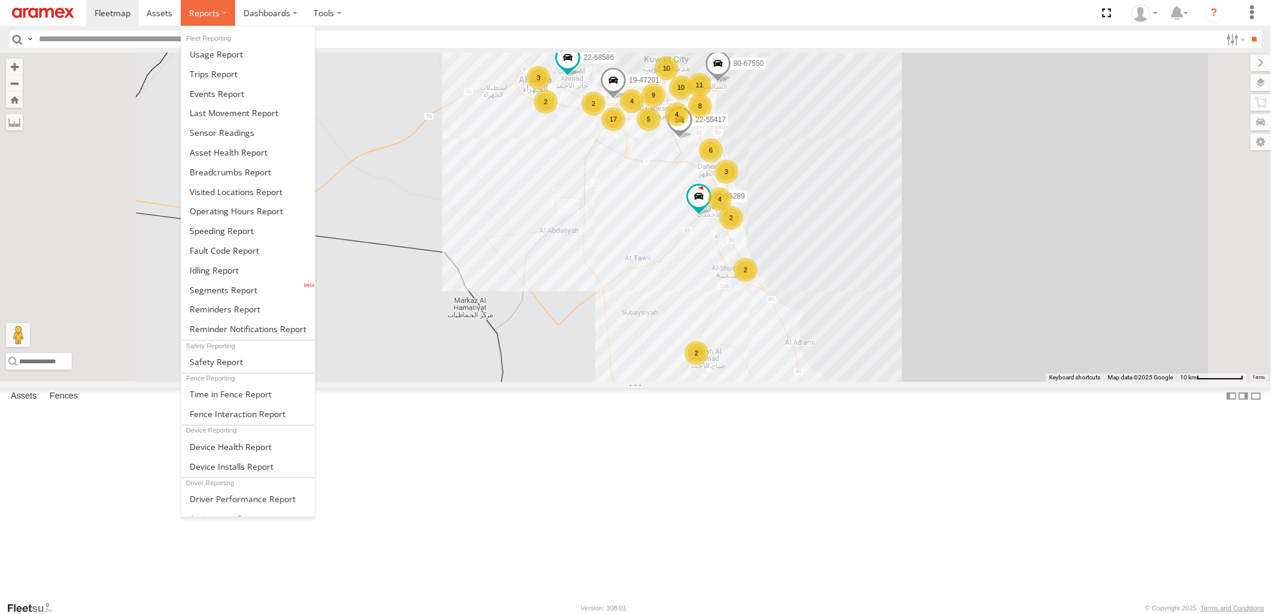
click at [200, 17] on span at bounding box center [204, 12] width 31 height 11
click at [250, 172] on span at bounding box center [230, 171] width 81 height 11
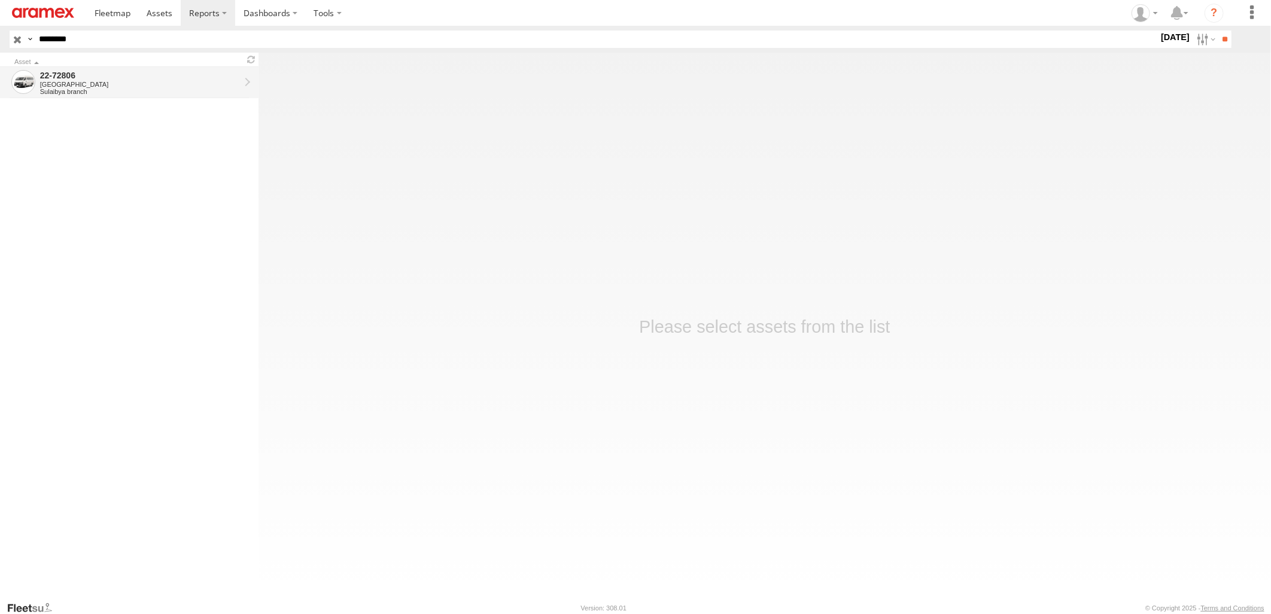
click at [118, 92] on div "Sulaibya branch" at bounding box center [140, 91] width 200 height 7
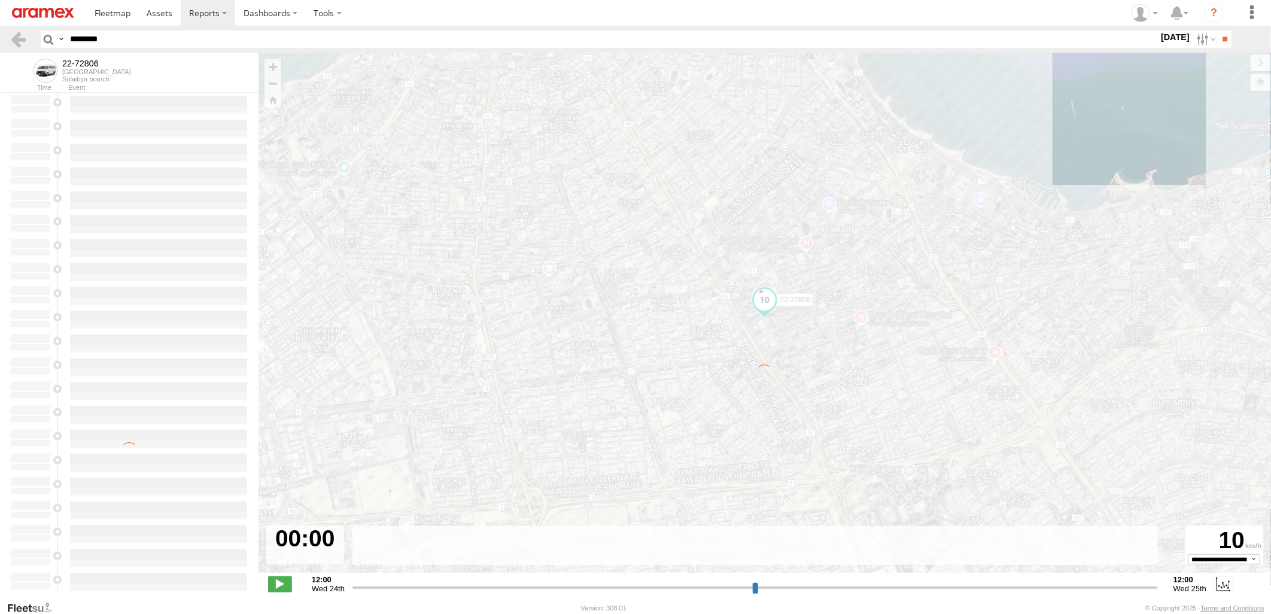
type input "**********"
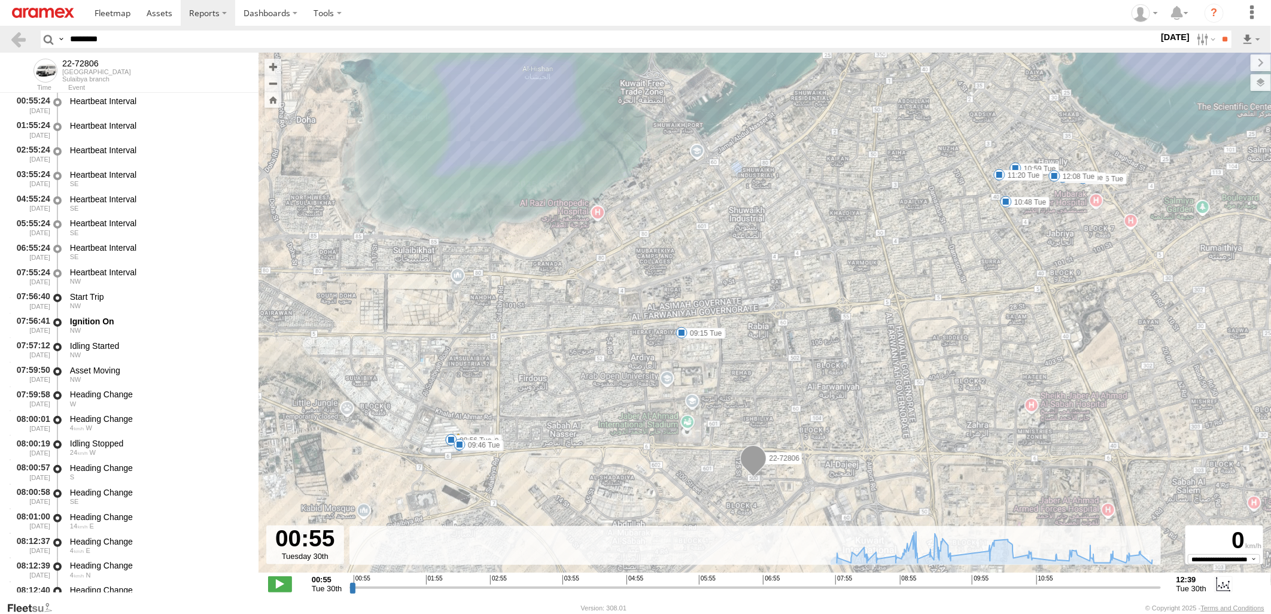
click at [153, 41] on input "********" at bounding box center [611, 39] width 1093 height 17
paste input "text"
type input "********"
click at [1217, 31] on input "**" at bounding box center [1224, 39] width 14 height 17
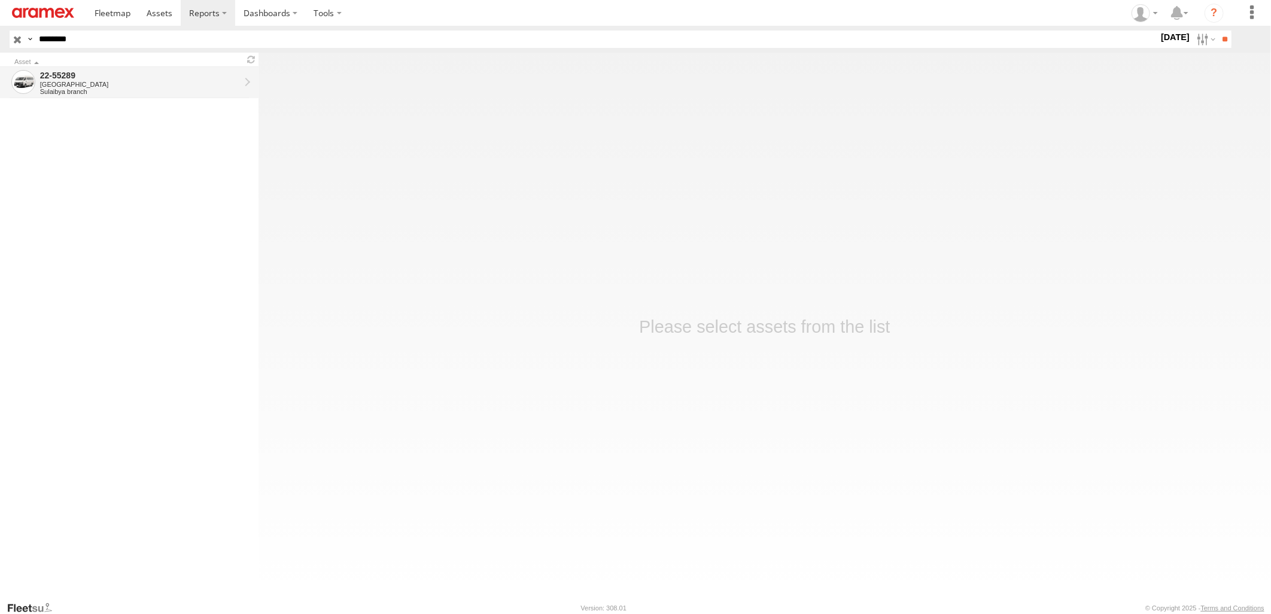
click at [164, 85] on div "[GEOGRAPHIC_DATA]" at bounding box center [140, 84] width 200 height 7
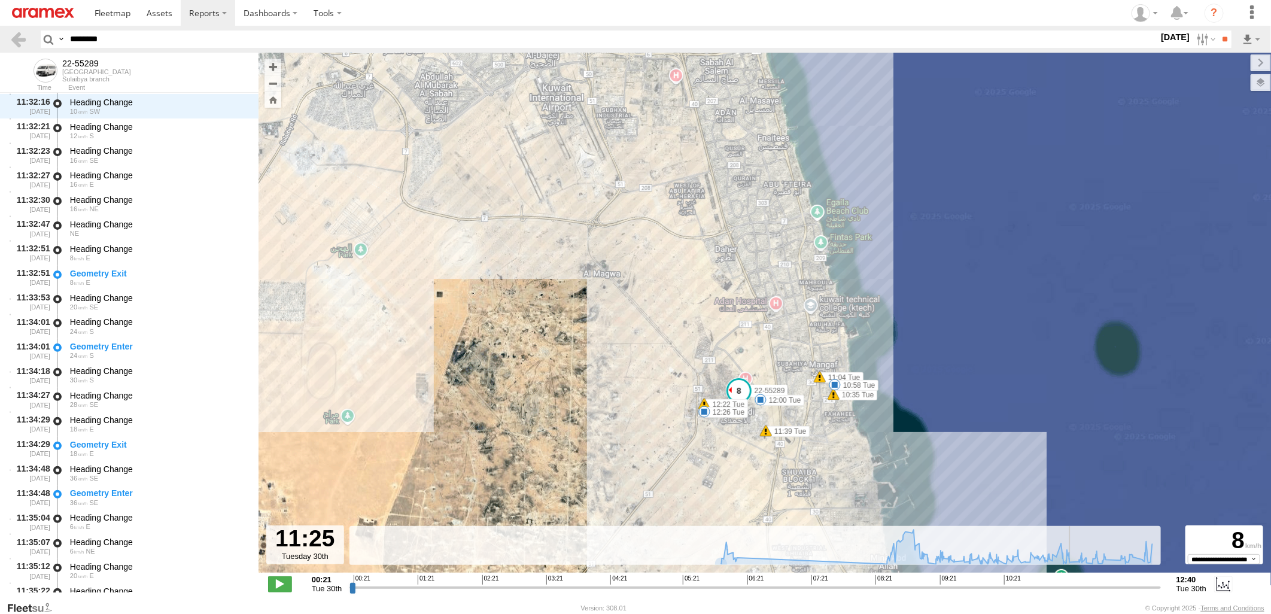
drag, startPoint x: 355, startPoint y: 588, endPoint x: 1074, endPoint y: 589, distance: 719.7
type input "**********"
click at [1074, 589] on input "range" at bounding box center [754, 586] width 811 height 11
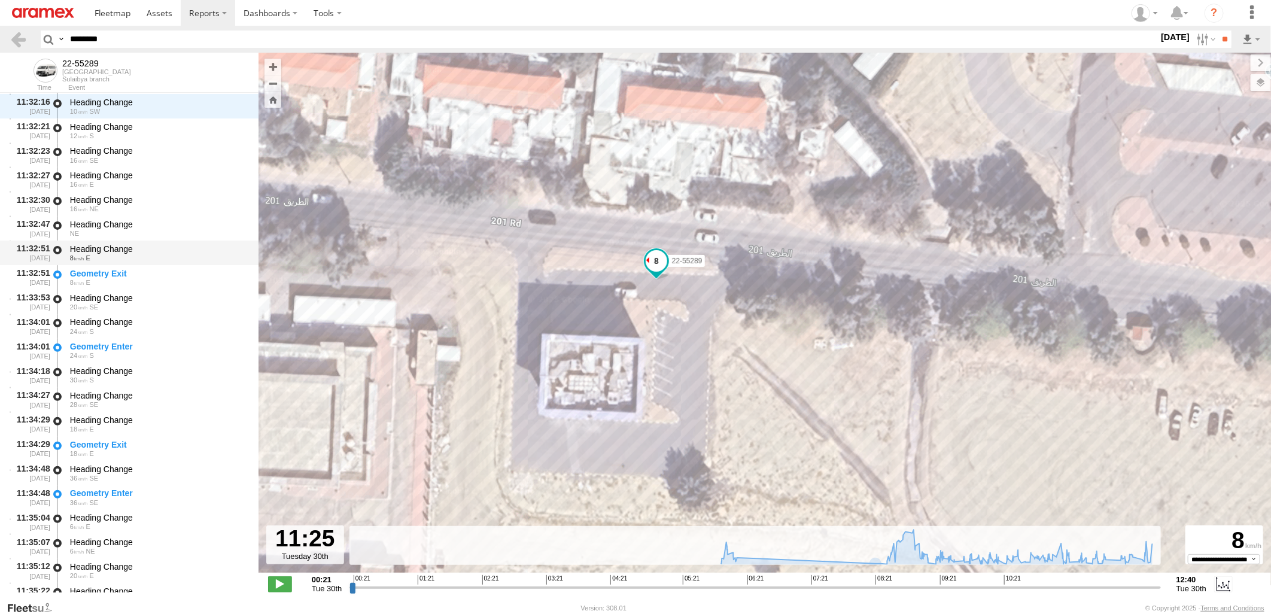
click at [139, 242] on div "Heading Change 8 E" at bounding box center [158, 253] width 181 height 22
click at [145, 171] on div "Heading Change" at bounding box center [158, 175] width 177 height 11
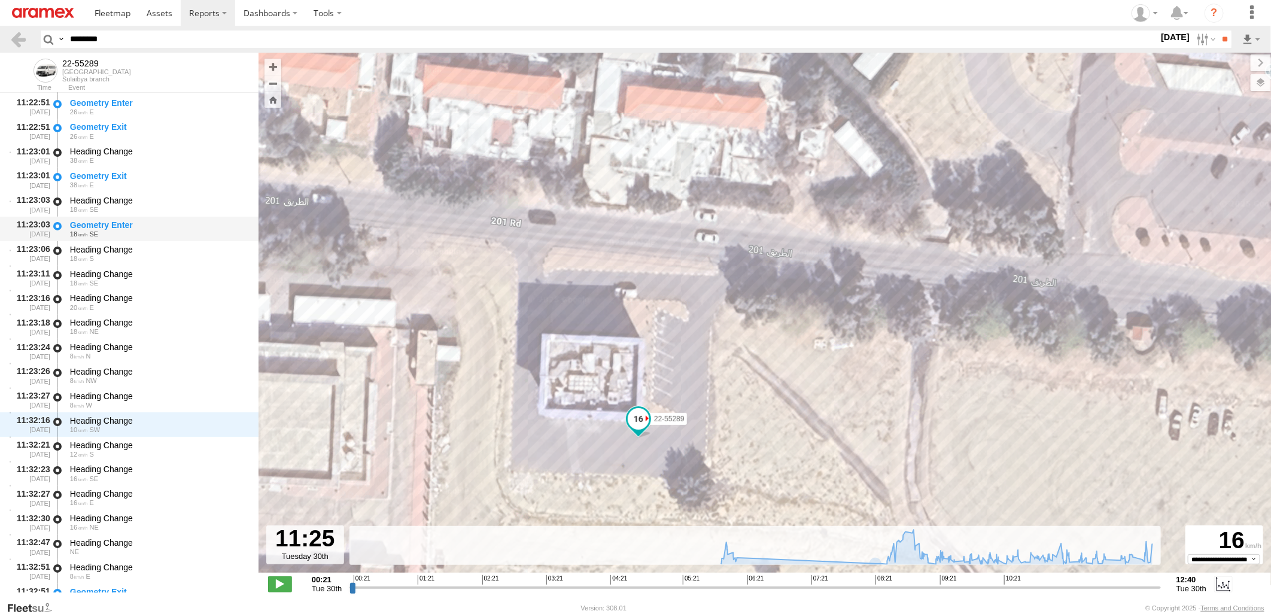
scroll to position [11254, 0]
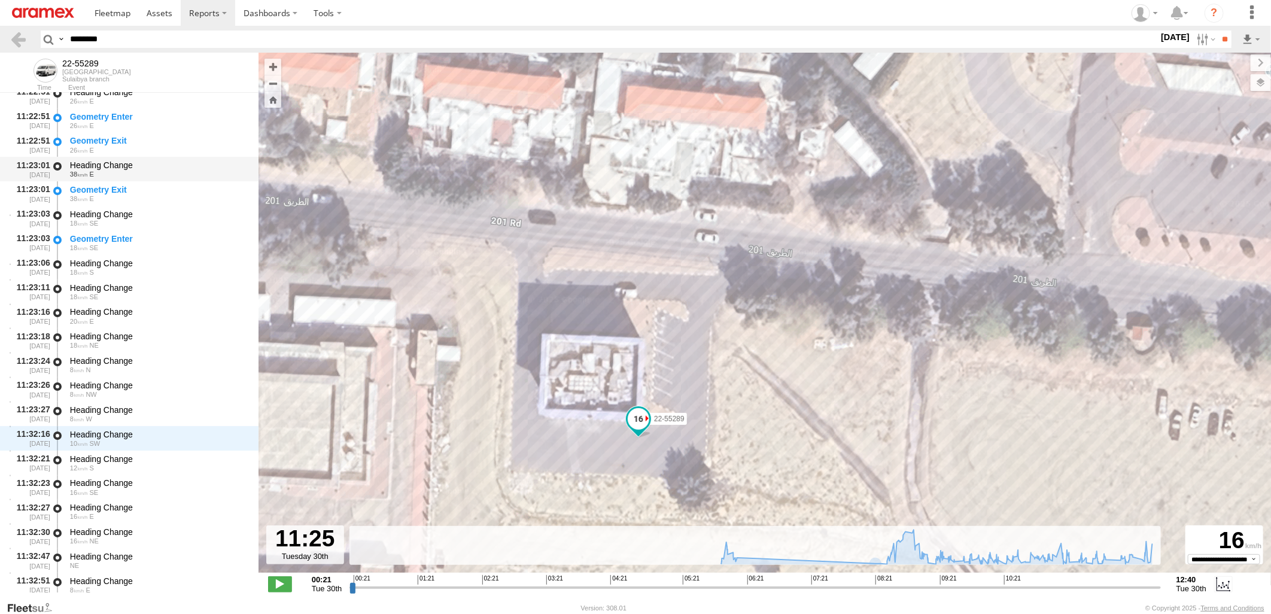
click at [165, 162] on div "Heading Change" at bounding box center [158, 165] width 177 height 11
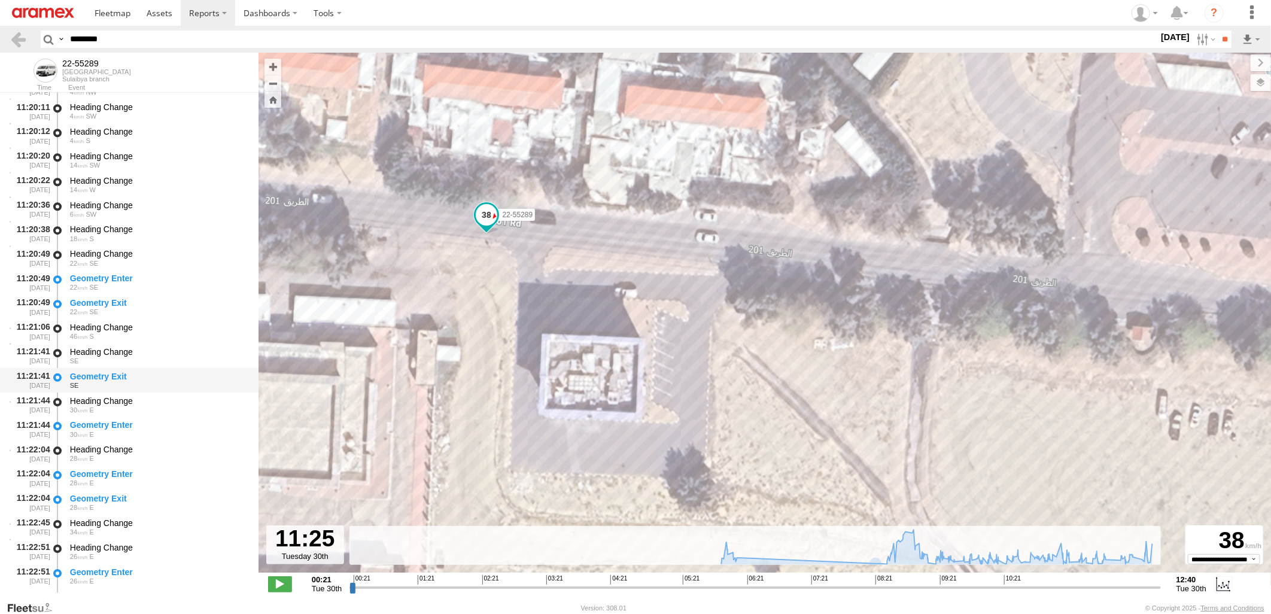
scroll to position [10788, 0]
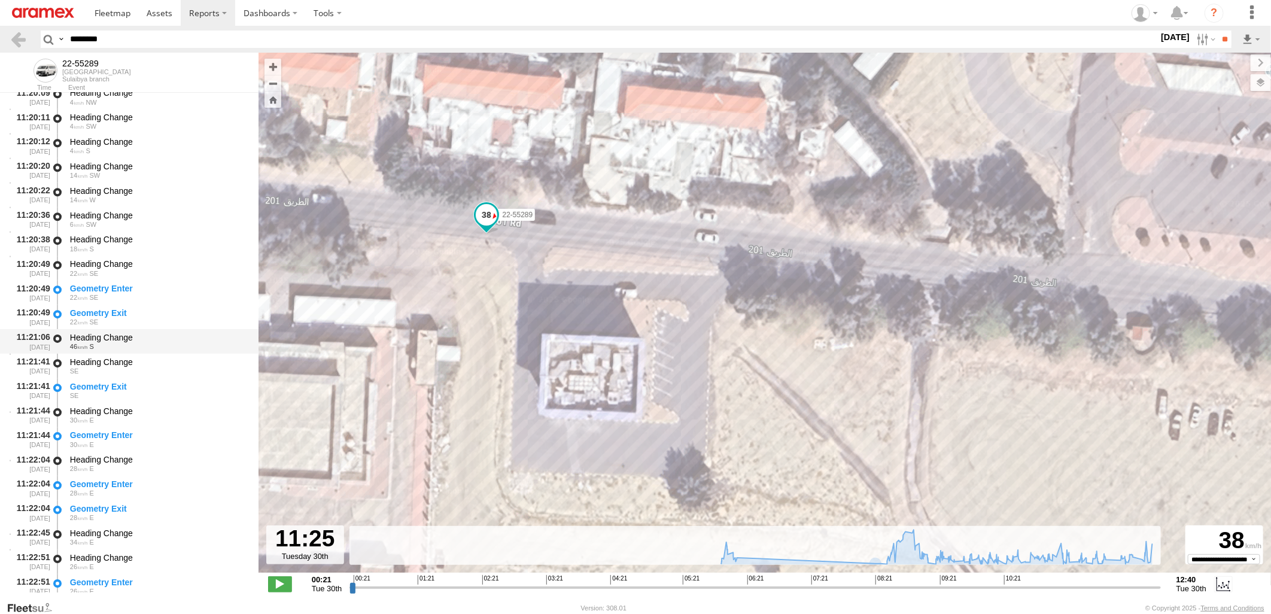
click at [188, 333] on div "Heading Change" at bounding box center [158, 337] width 177 height 11
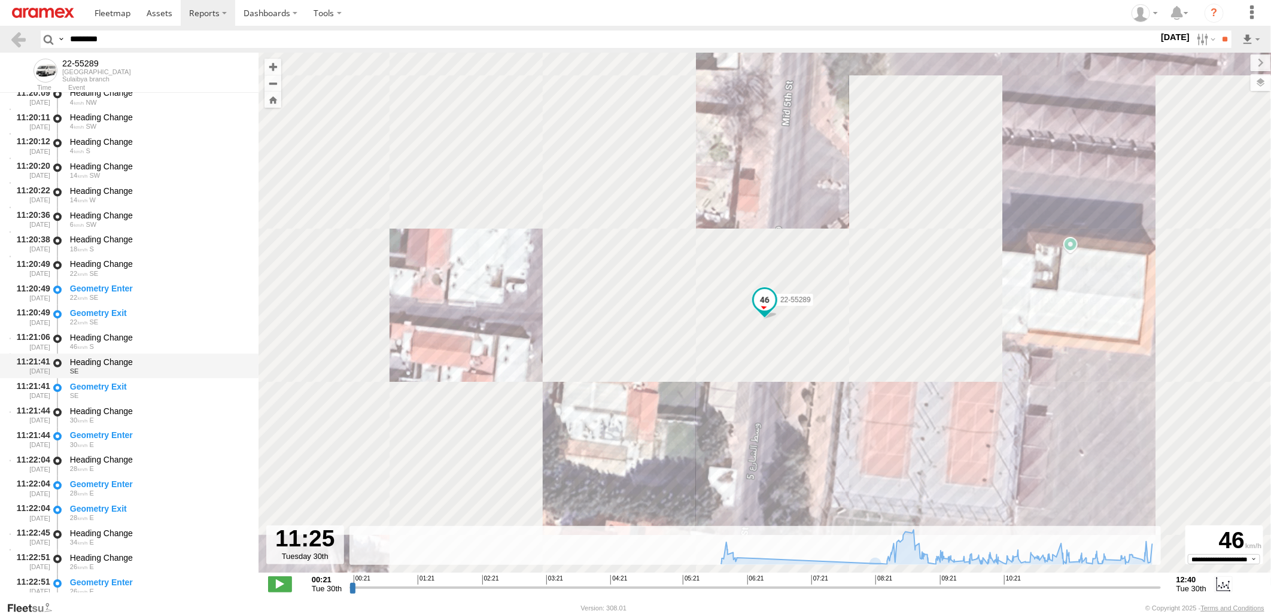
click at [182, 367] on div "SE" at bounding box center [158, 370] width 177 height 7
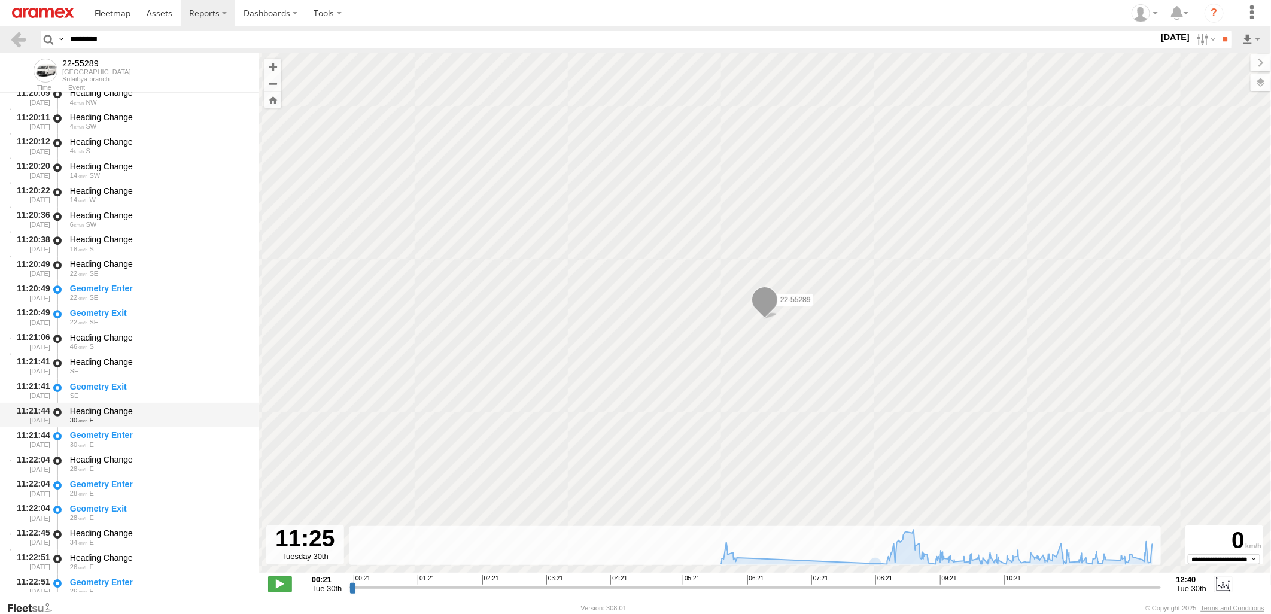
click at [171, 406] on div "Heading Change" at bounding box center [158, 411] width 177 height 11
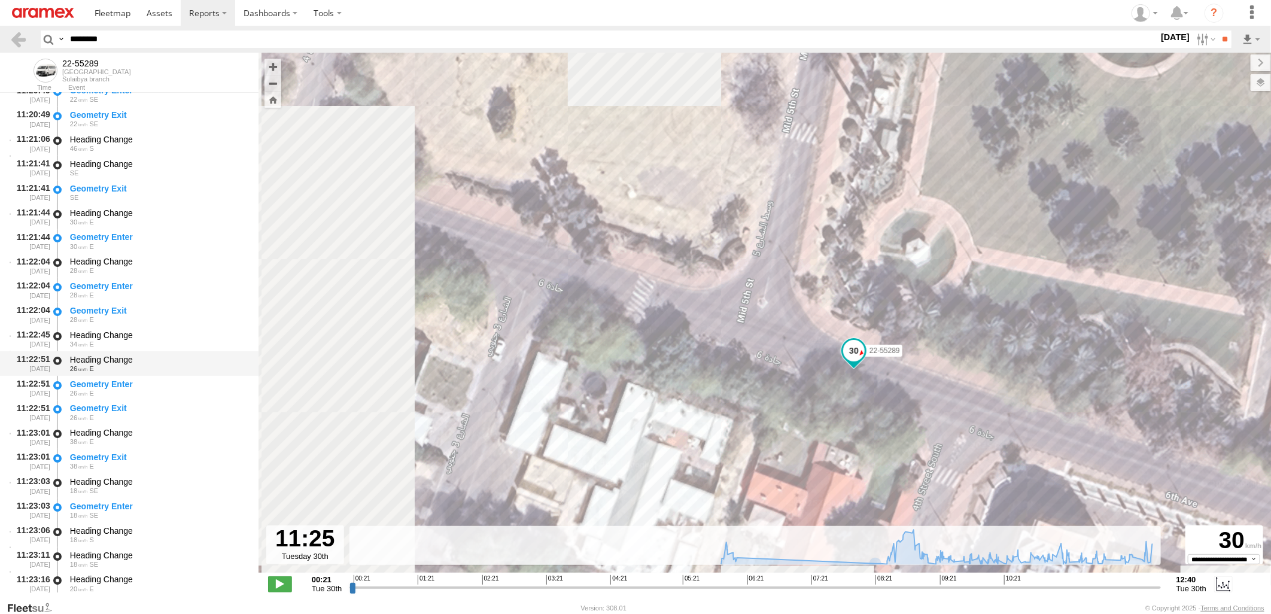
scroll to position [10987, 0]
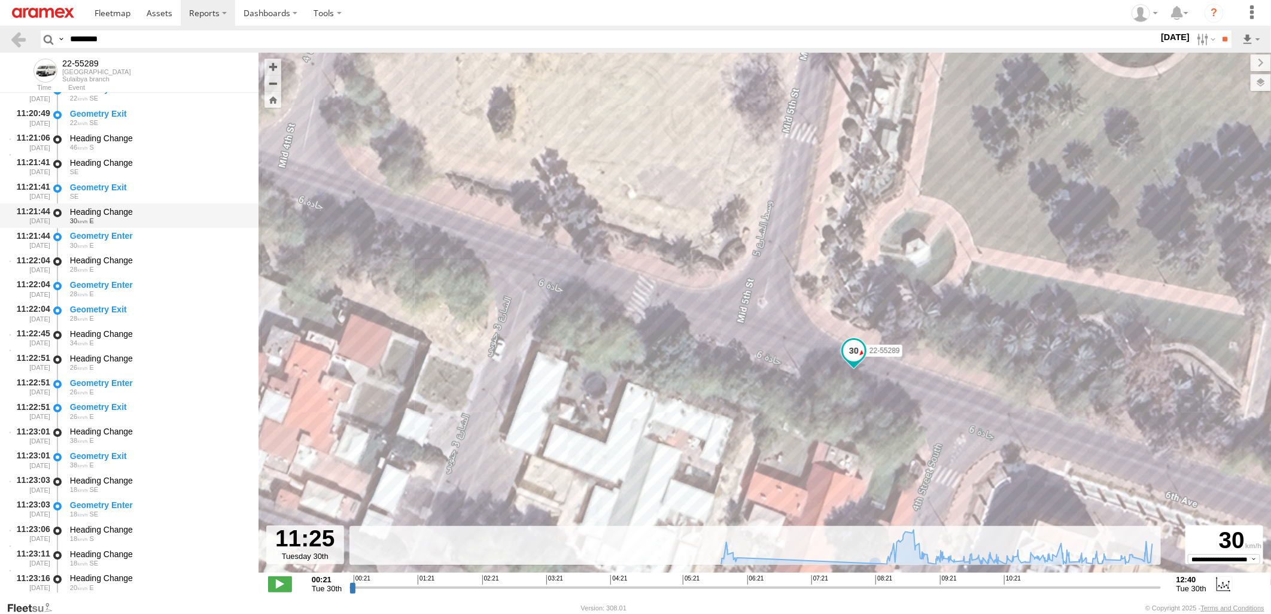
click at [159, 207] on div "Heading Change" at bounding box center [158, 211] width 177 height 11
click at [152, 238] on div "Geometry Enter" at bounding box center [158, 235] width 177 height 11
click at [150, 250] on div "Geometry Enter 30 E" at bounding box center [158, 240] width 181 height 22
click at [171, 255] on div "Heading Change" at bounding box center [158, 260] width 177 height 11
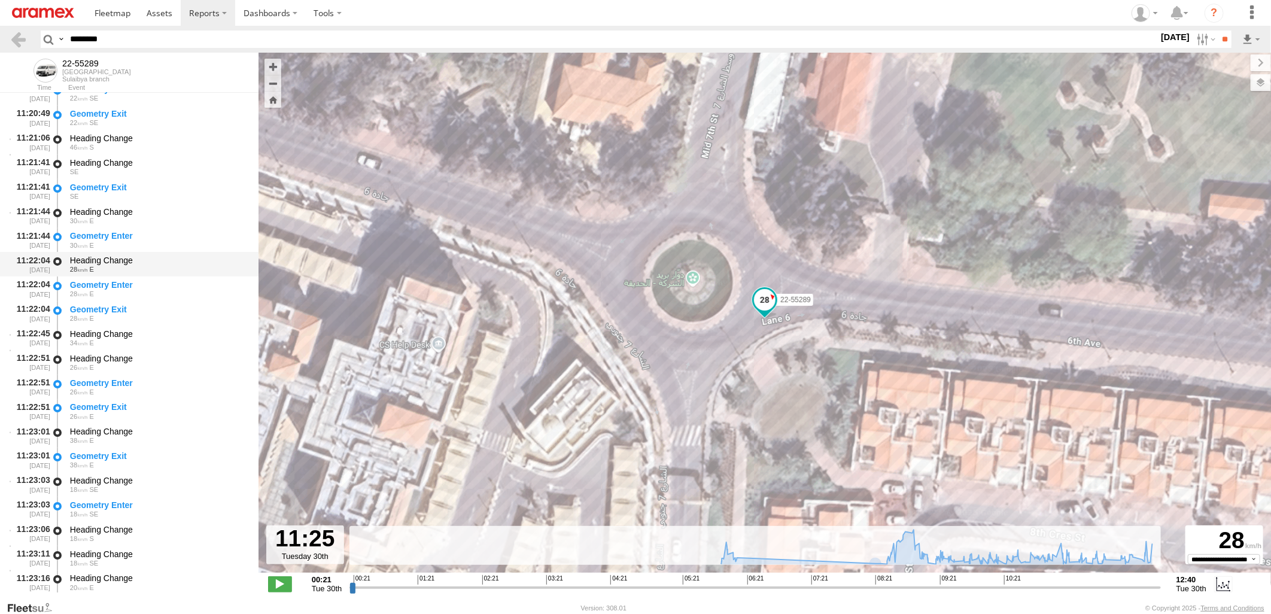
click at [175, 261] on div "Heading Change" at bounding box center [158, 260] width 177 height 11
click at [175, 308] on div "Geometry Exit" at bounding box center [158, 309] width 177 height 11
click at [169, 339] on div "34 E" at bounding box center [158, 342] width 177 height 7
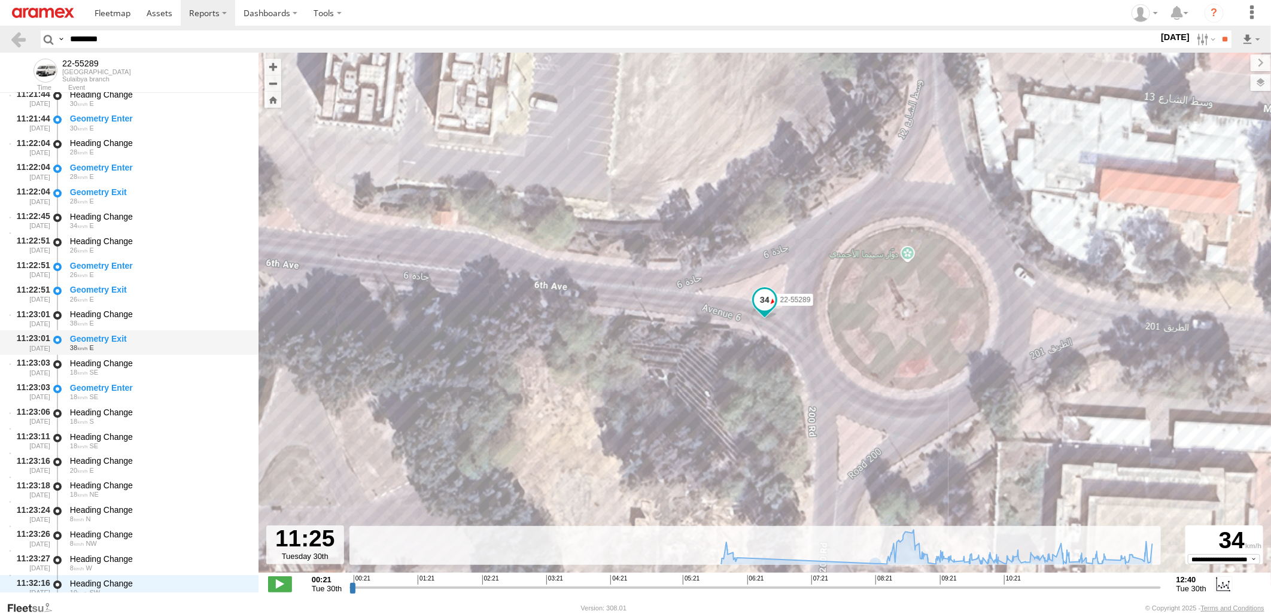
scroll to position [11120, 0]
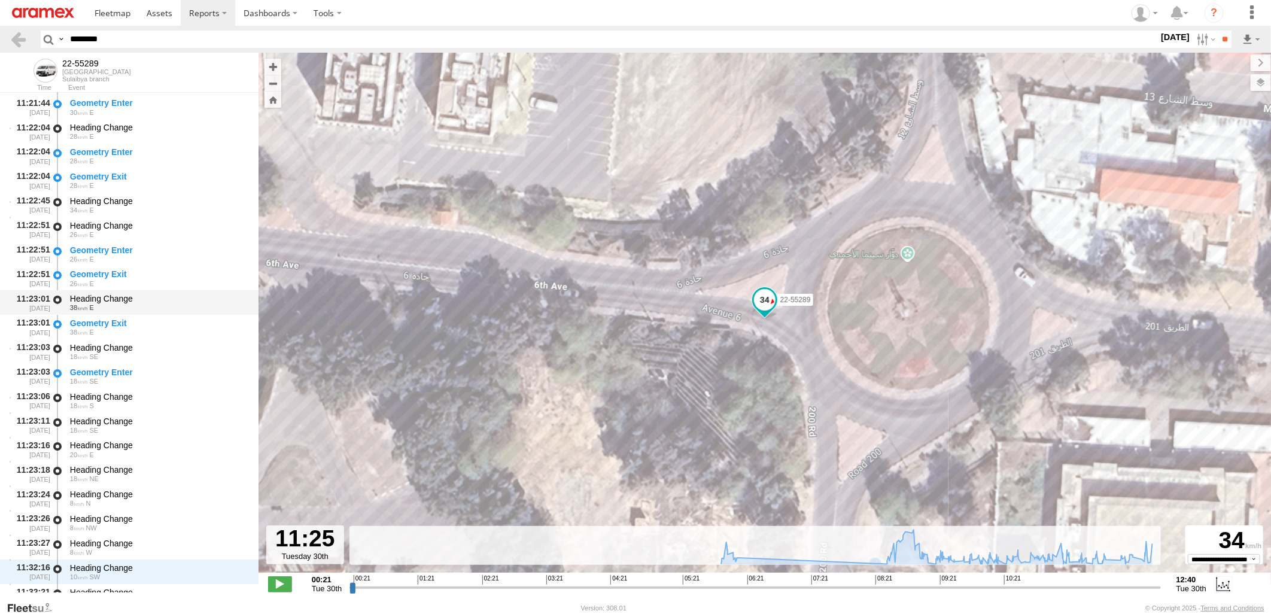
click at [162, 297] on div "Heading Change" at bounding box center [158, 298] width 177 height 11
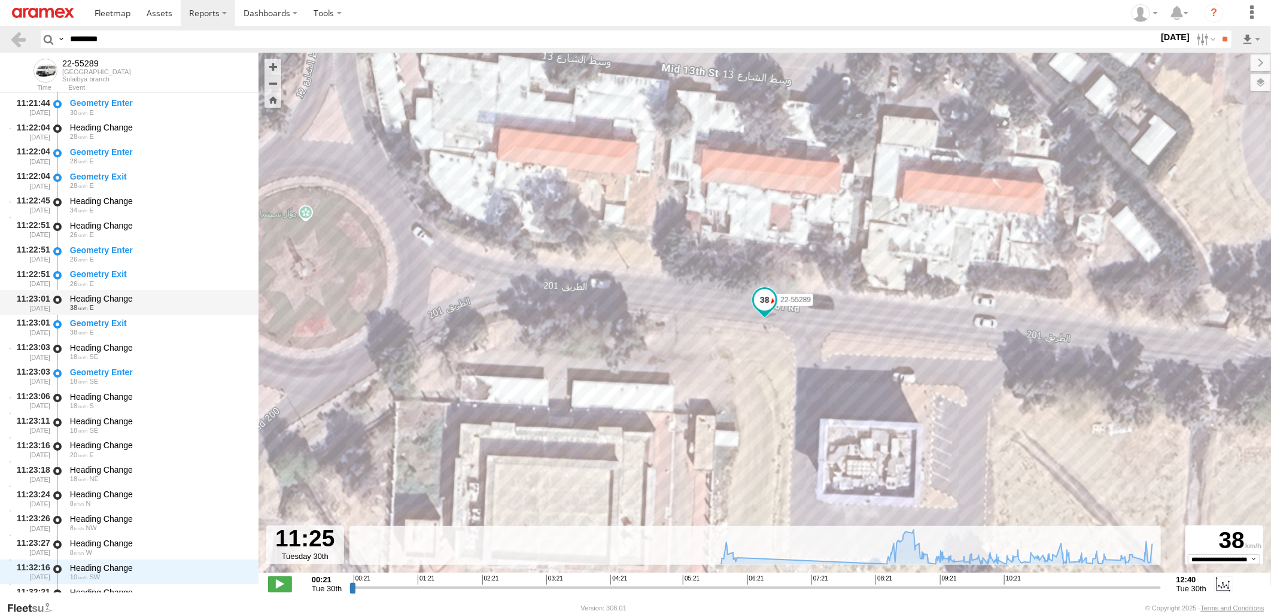
click at [162, 304] on div "38 E" at bounding box center [158, 307] width 177 height 7
click at [160, 331] on div "38 E" at bounding box center [158, 331] width 177 height 7
click at [160, 343] on div "Heading Change" at bounding box center [158, 347] width 177 height 11
click at [151, 324] on div "Geometry Exit" at bounding box center [158, 323] width 177 height 11
click at [151, 349] on div "Heading Change" at bounding box center [158, 347] width 177 height 11
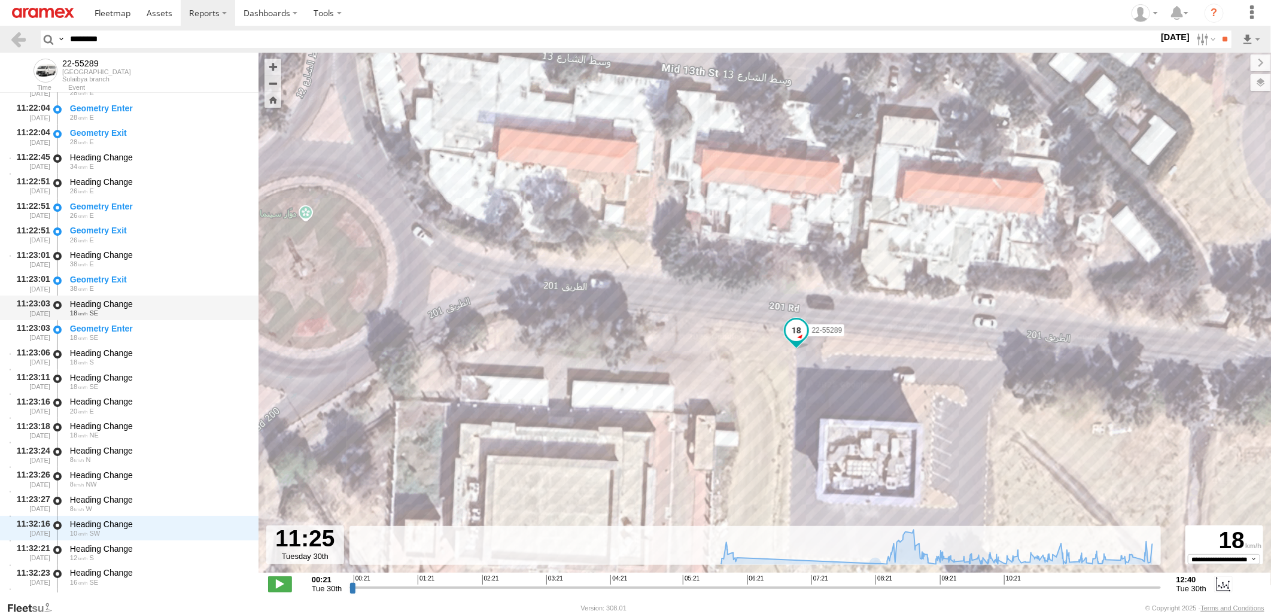
scroll to position [11187, 0]
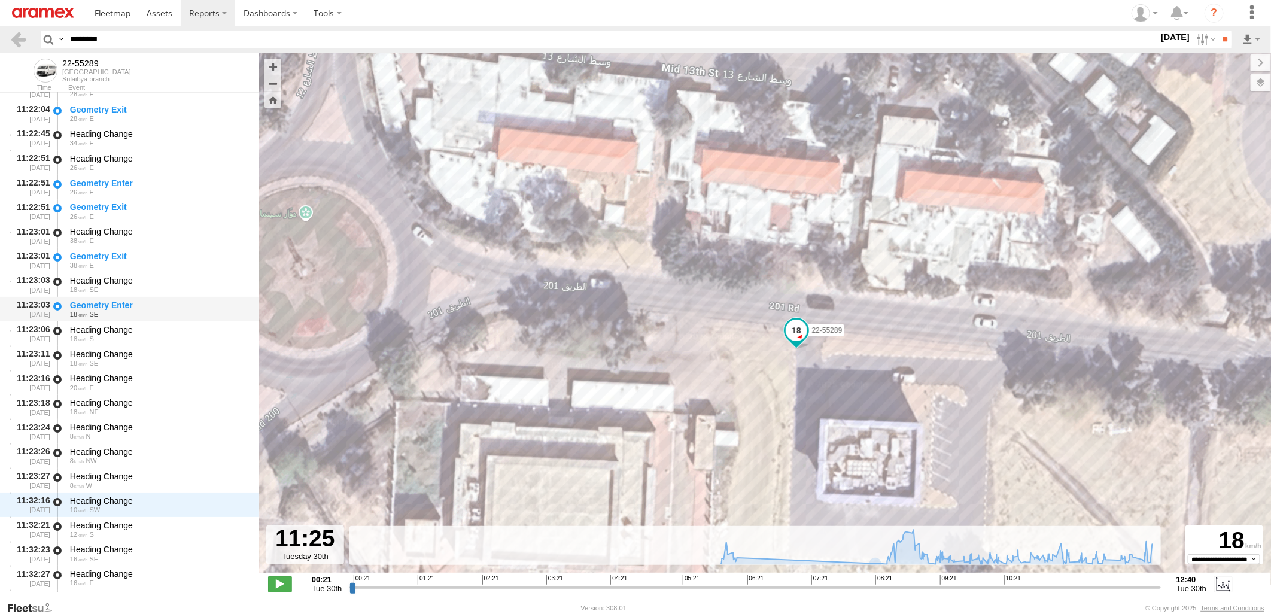
click at [170, 307] on div "Geometry Enter" at bounding box center [158, 305] width 177 height 11
click at [153, 333] on div "Heading Change" at bounding box center [158, 329] width 177 height 11
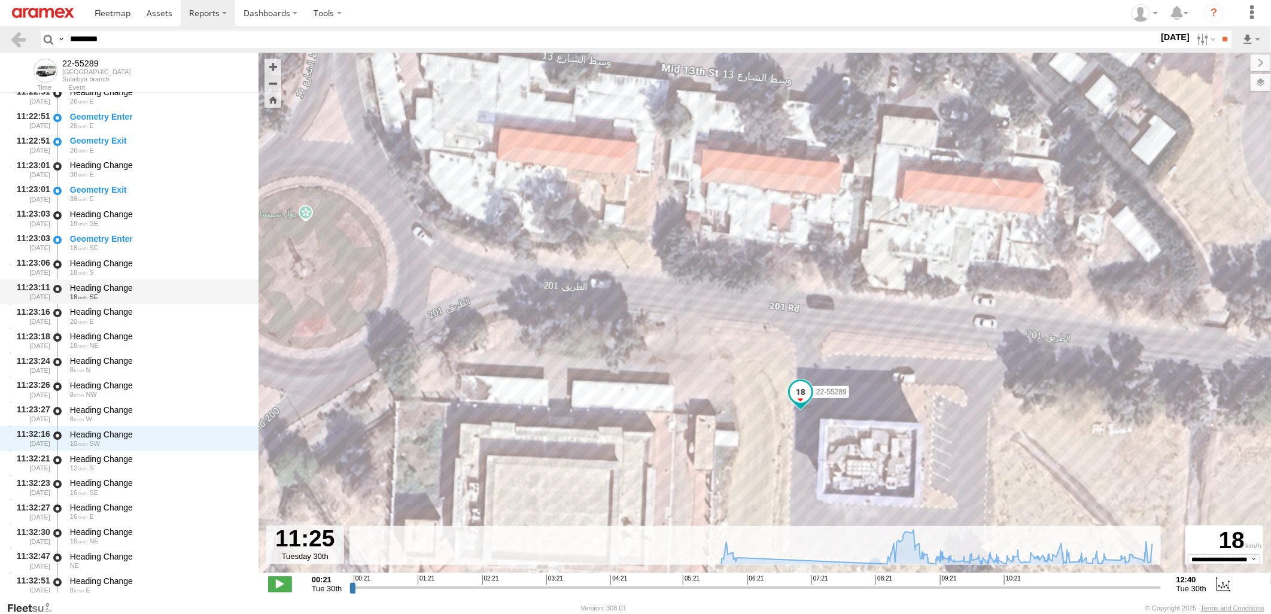
click at [159, 289] on div "Heading Change" at bounding box center [158, 287] width 177 height 11
click at [159, 313] on div "Heading Change" at bounding box center [158, 311] width 177 height 11
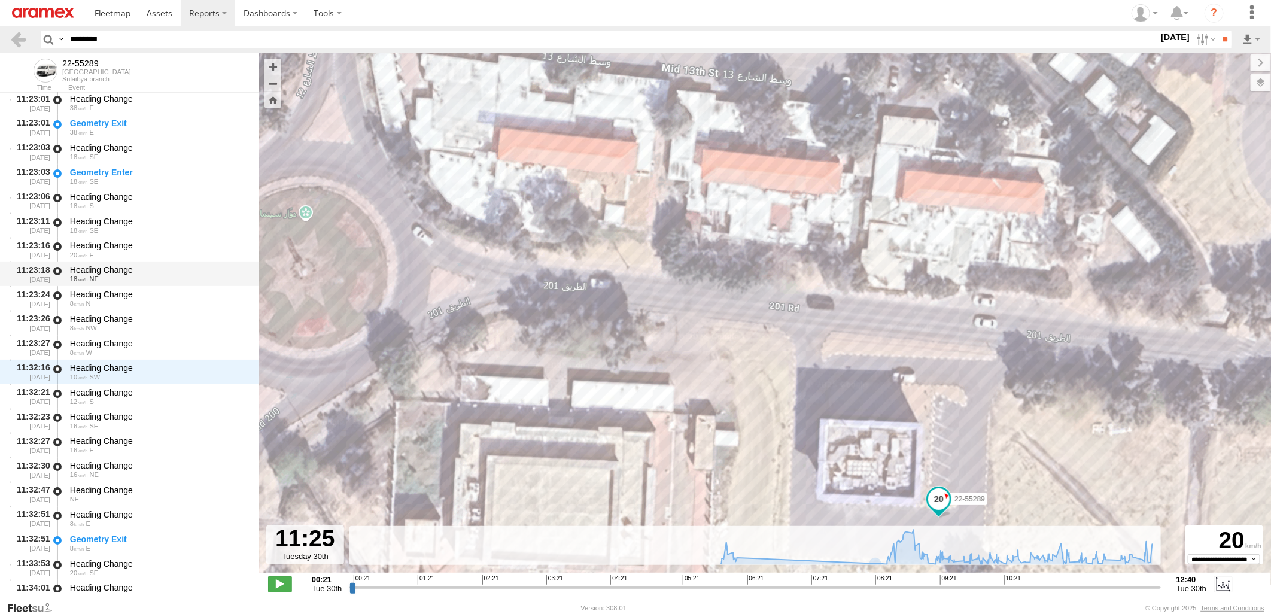
click at [159, 271] on div "Heading Change" at bounding box center [158, 269] width 177 height 11
click at [154, 297] on div "Heading Change" at bounding box center [158, 294] width 177 height 11
click at [154, 317] on div "Heading Change" at bounding box center [158, 318] width 177 height 11
click at [156, 338] on div "Heading Change" at bounding box center [158, 343] width 177 height 11
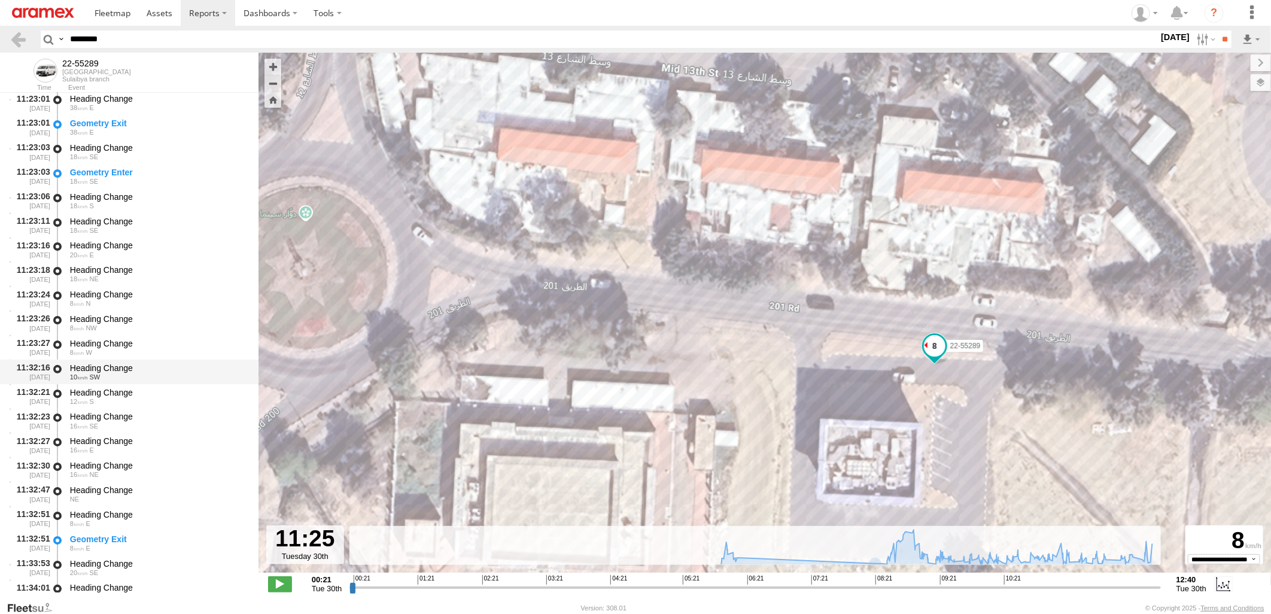
click at [154, 368] on div "Heading Change" at bounding box center [158, 368] width 177 height 11
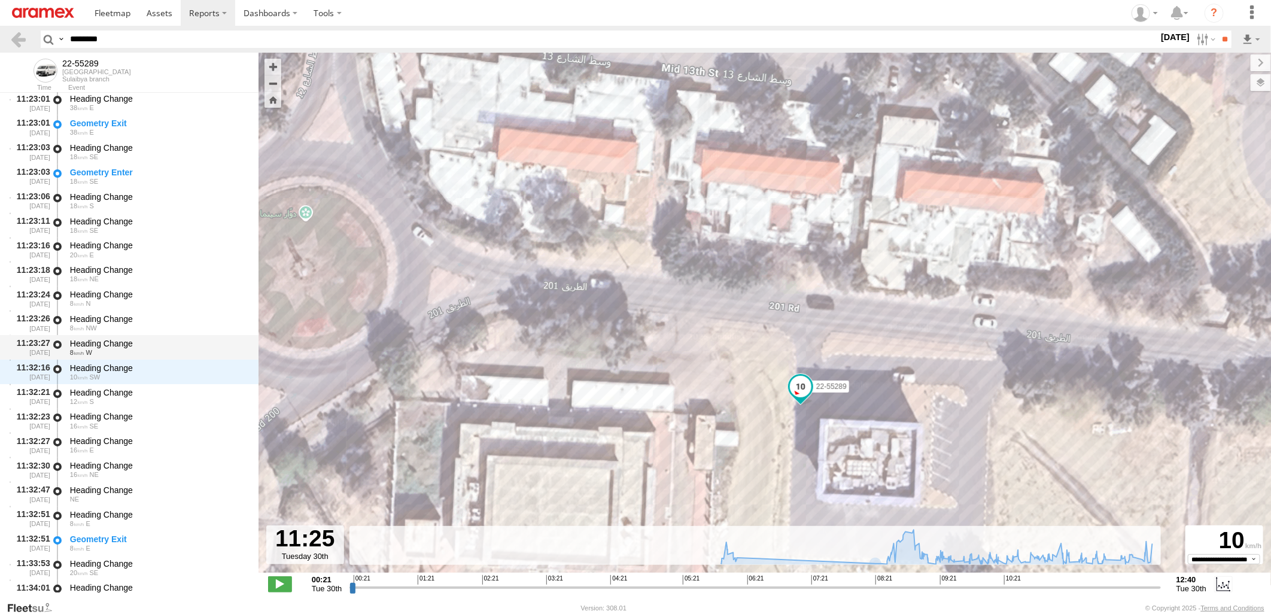
click at [153, 348] on div "Heading Change" at bounding box center [158, 343] width 177 height 11
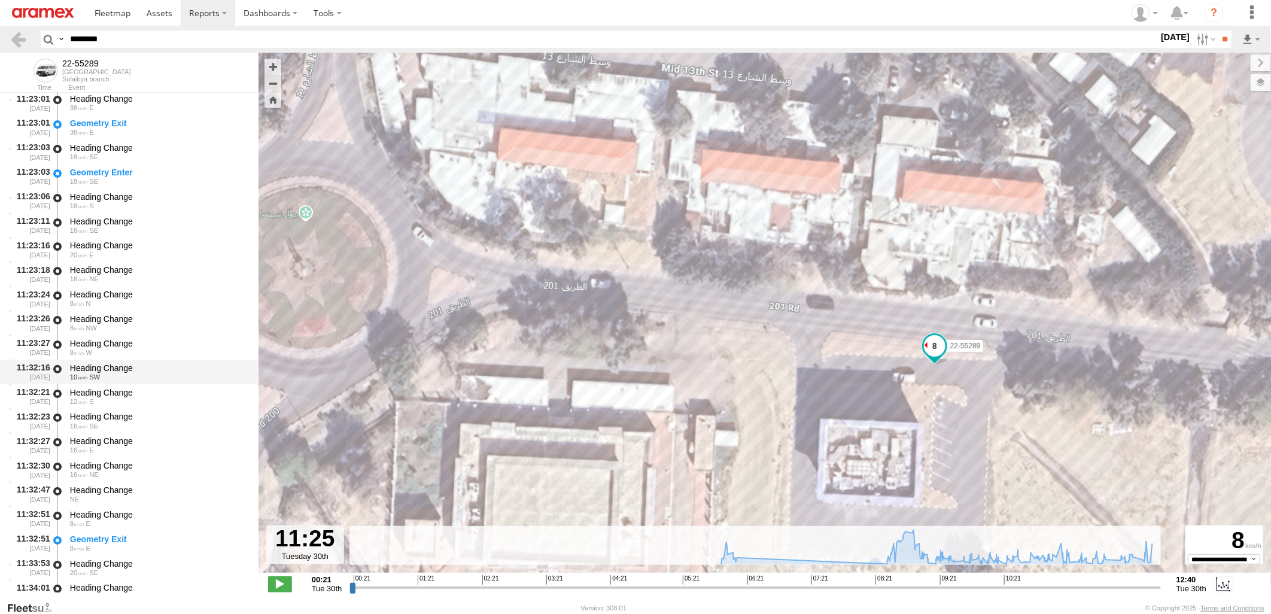
click at [146, 369] on div "Heading Change" at bounding box center [158, 368] width 177 height 11
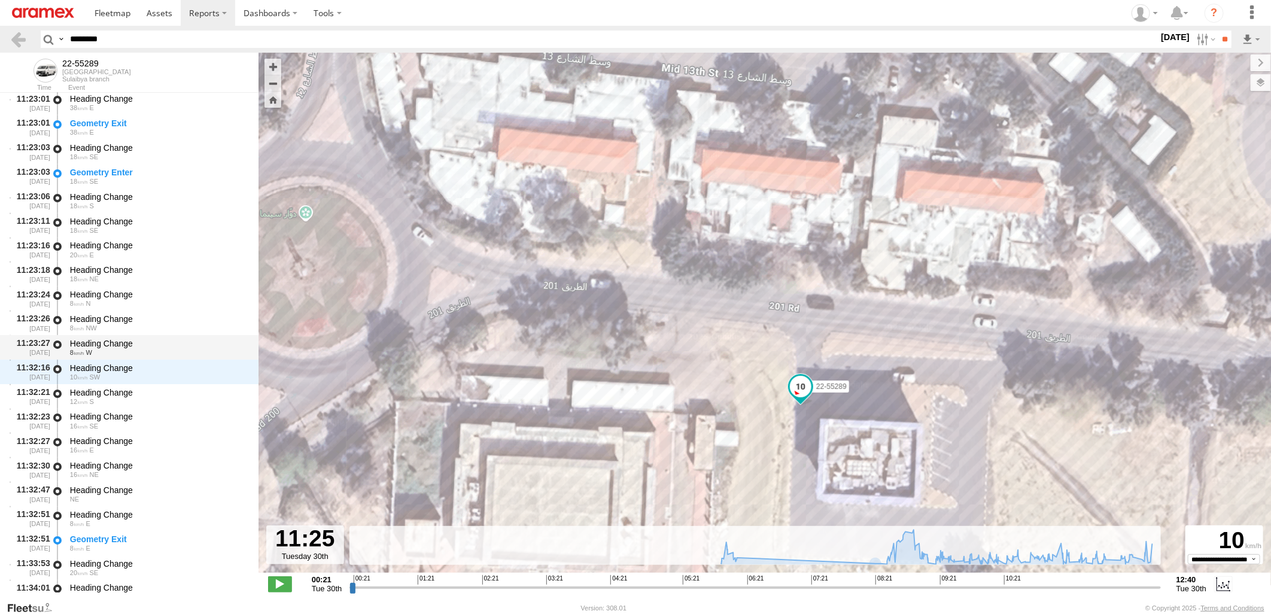
click at [151, 347] on div "Heading Change" at bounding box center [158, 343] width 177 height 11
click at [104, 346] on div "Heading Change" at bounding box center [158, 343] width 177 height 11
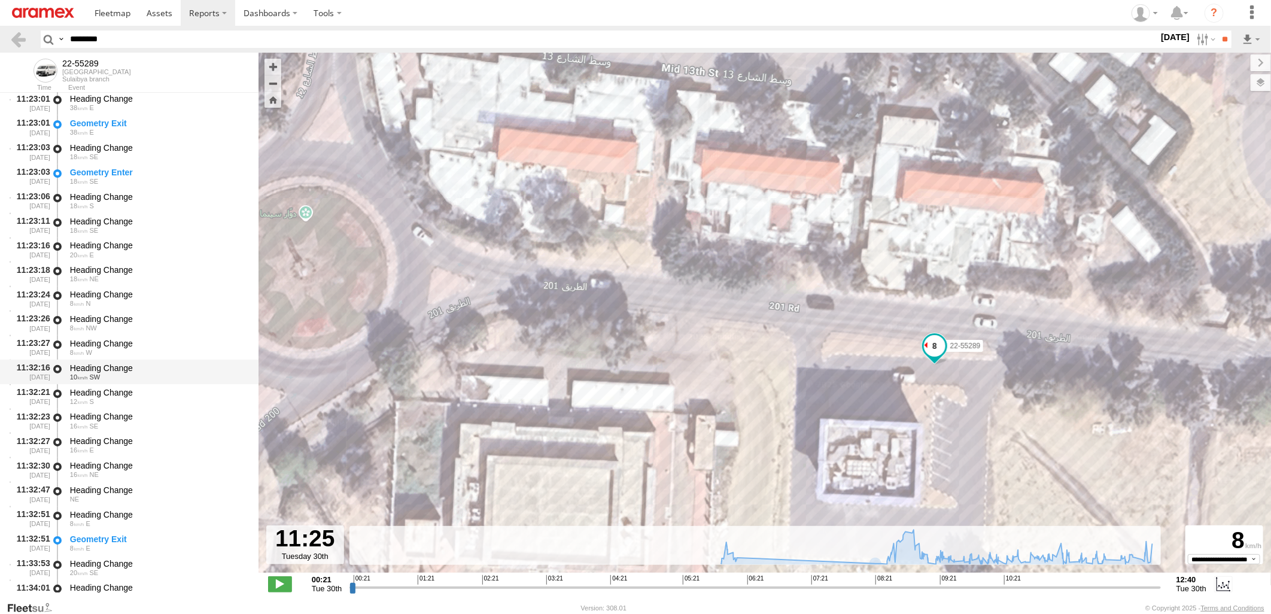
click at [102, 379] on div "10 SW" at bounding box center [158, 376] width 177 height 7
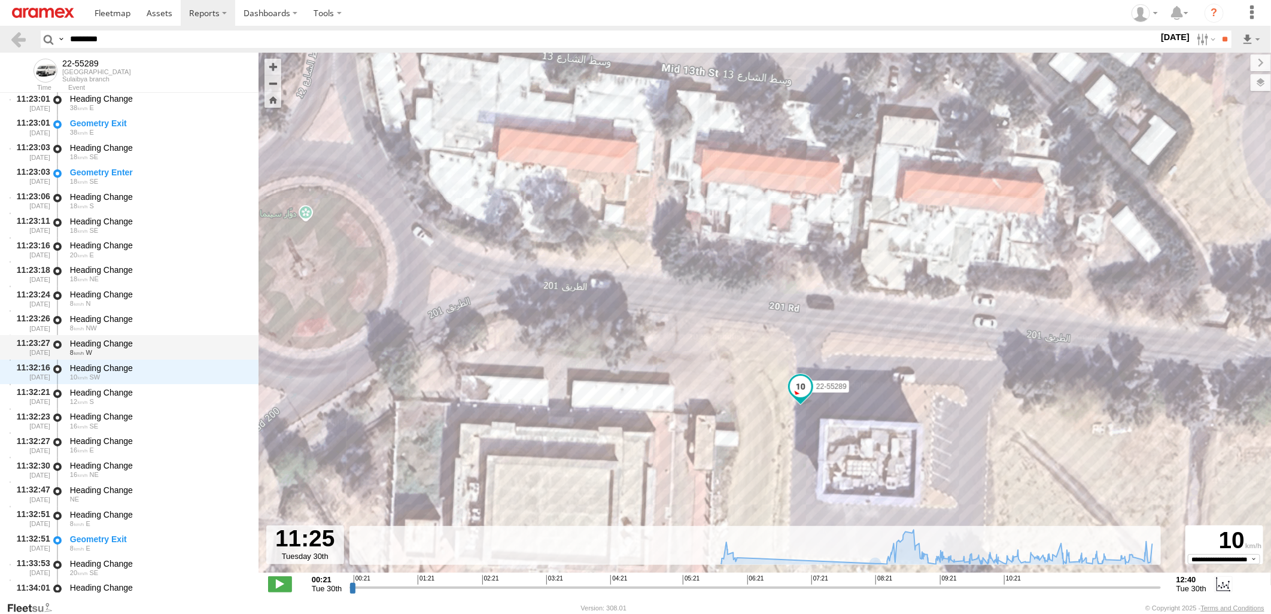
click at [117, 345] on div "Heading Change" at bounding box center [158, 343] width 177 height 11
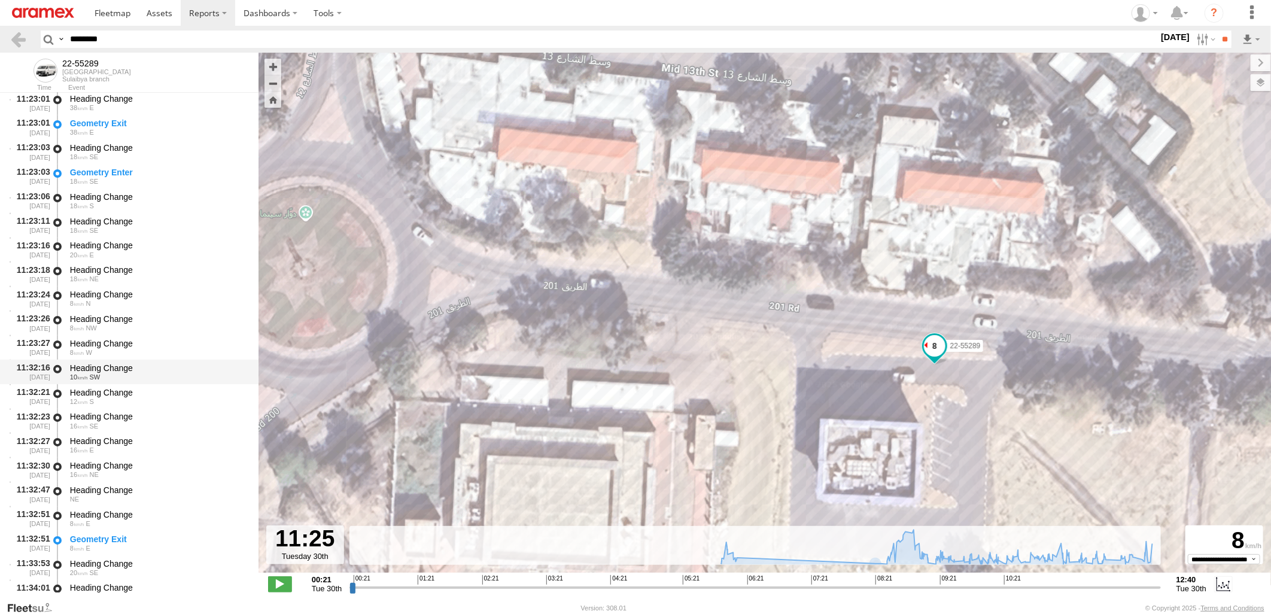
click at [111, 371] on div "Heading Change" at bounding box center [158, 368] width 177 height 11
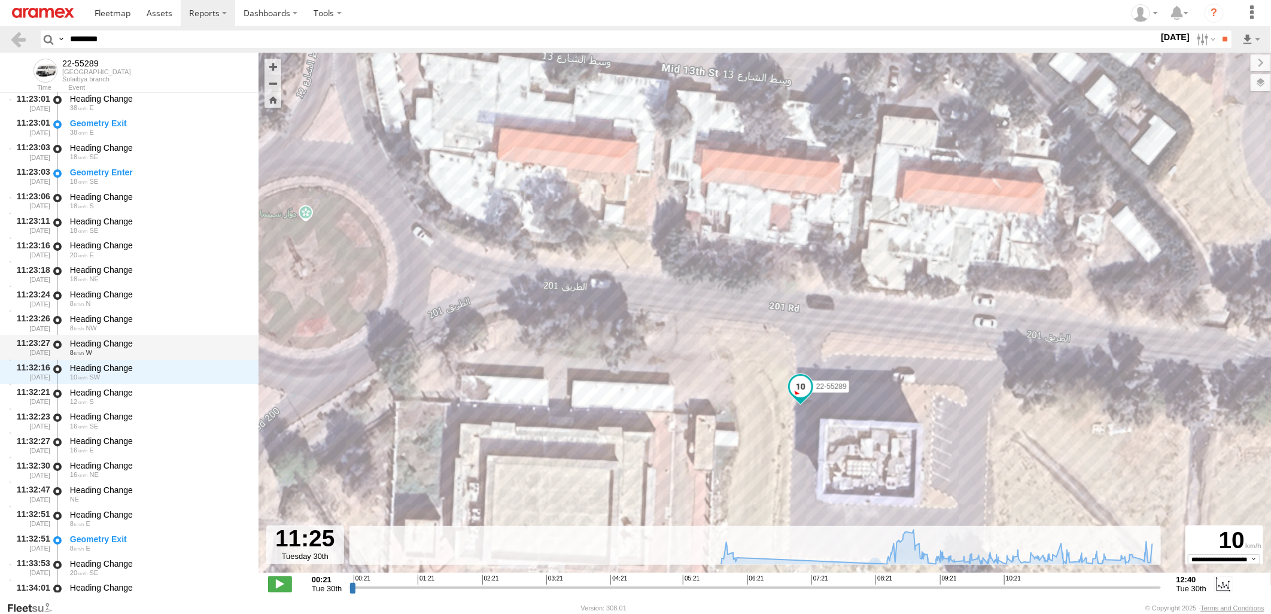
click at [115, 343] on div "Heading Change" at bounding box center [158, 343] width 177 height 11
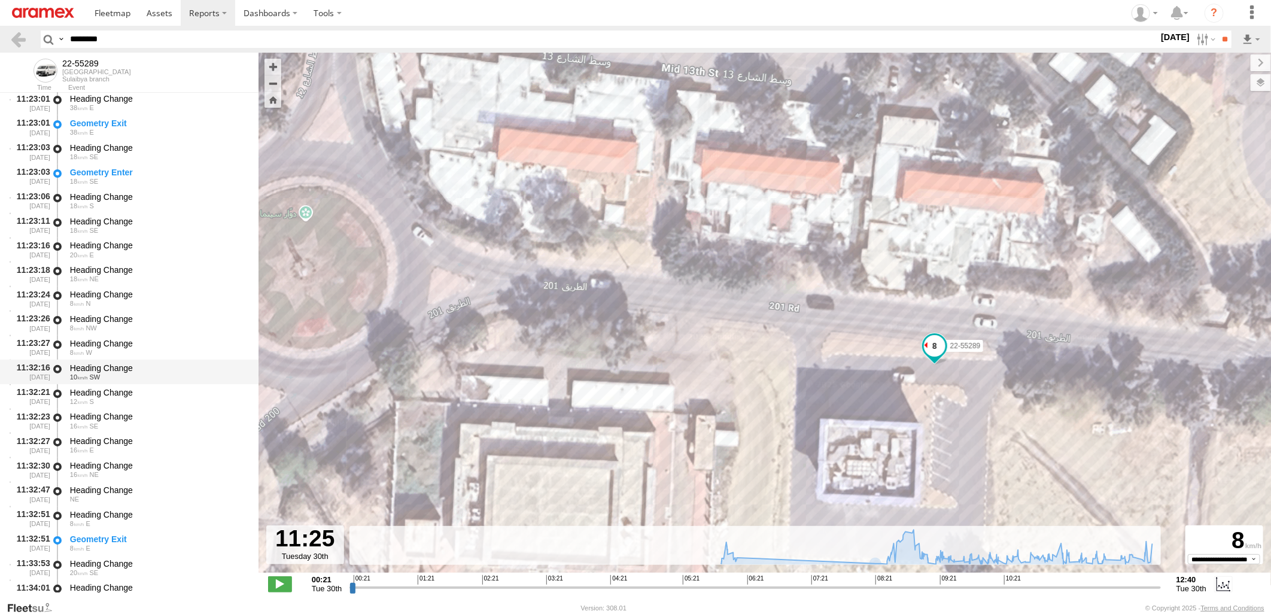
click at [114, 369] on div "Heading Change" at bounding box center [158, 368] width 177 height 11
click at [120, 381] on div "Heading Change 10 SW" at bounding box center [158, 372] width 181 height 22
